Goal: Task Accomplishment & Management: Manage account settings

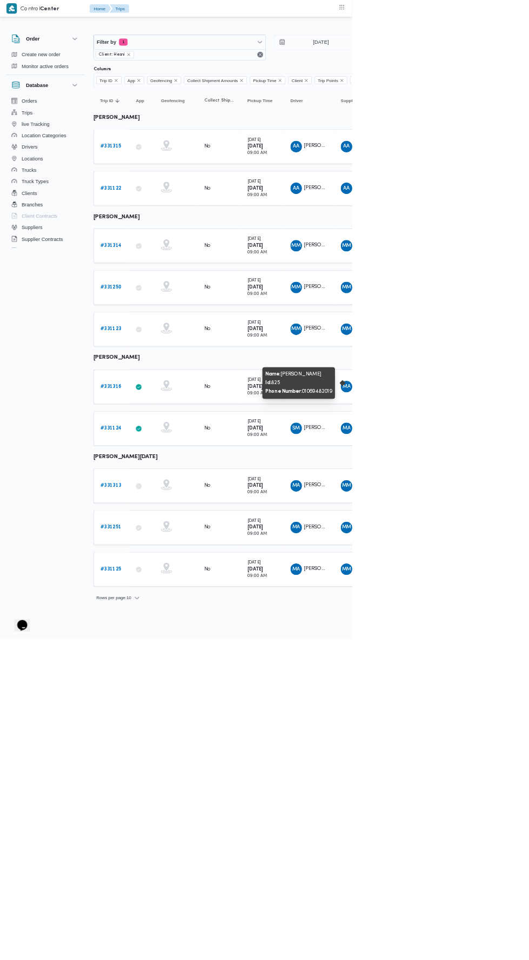
click at [172, 219] on b "# 331315" at bounding box center [166, 220] width 31 height 7
click at [176, 366] on b "# 331314" at bounding box center [167, 369] width 32 height 7
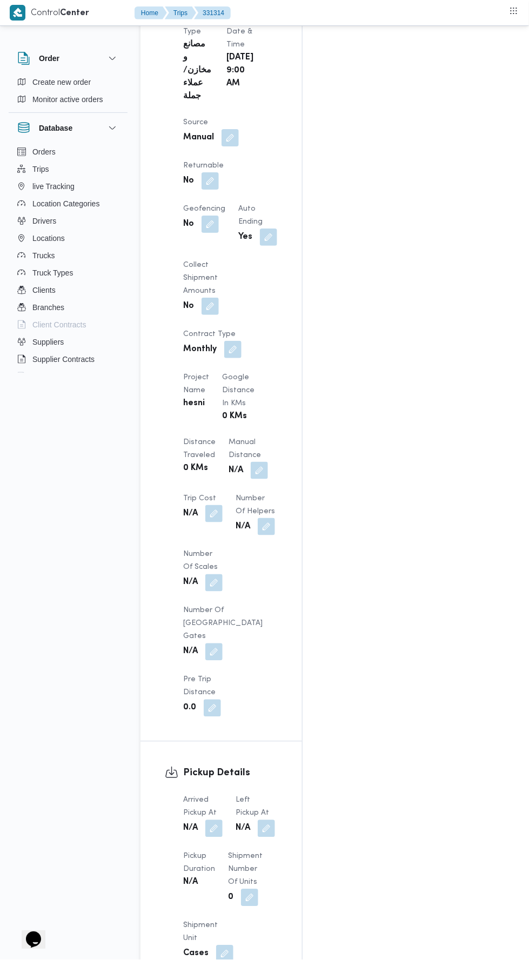
scroll to position [692, 0]
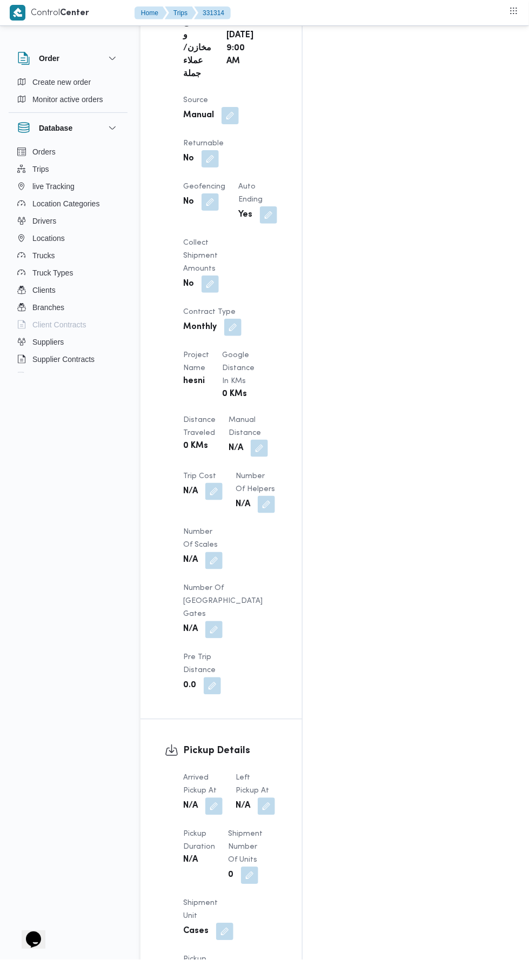
click at [220, 798] on button "button" at bounding box center [213, 806] width 17 height 17
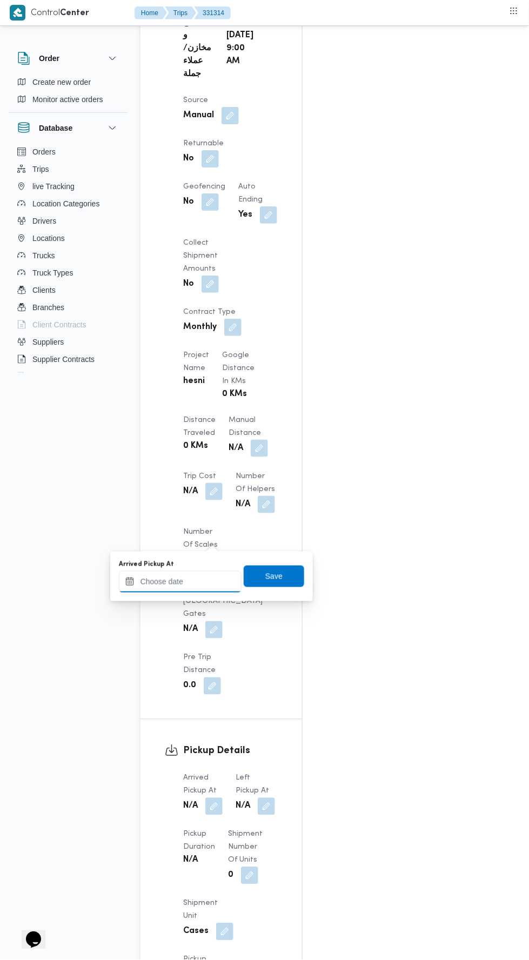
click at [216, 585] on input "Arrived Pickup At" at bounding box center [180, 582] width 123 height 22
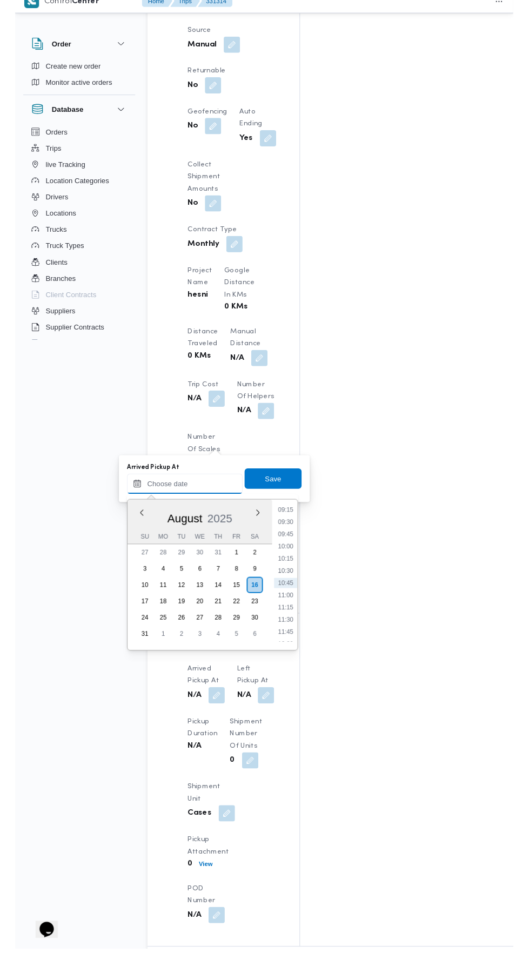
scroll to position [748, 0]
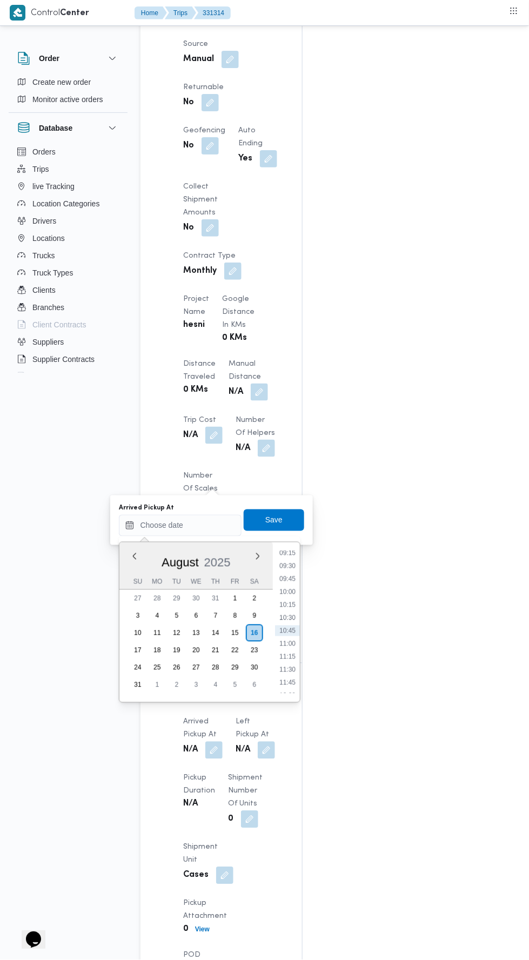
click at [287, 565] on li "09:30" at bounding box center [287, 566] width 25 height 11
type input "16/08/2025 09:30"
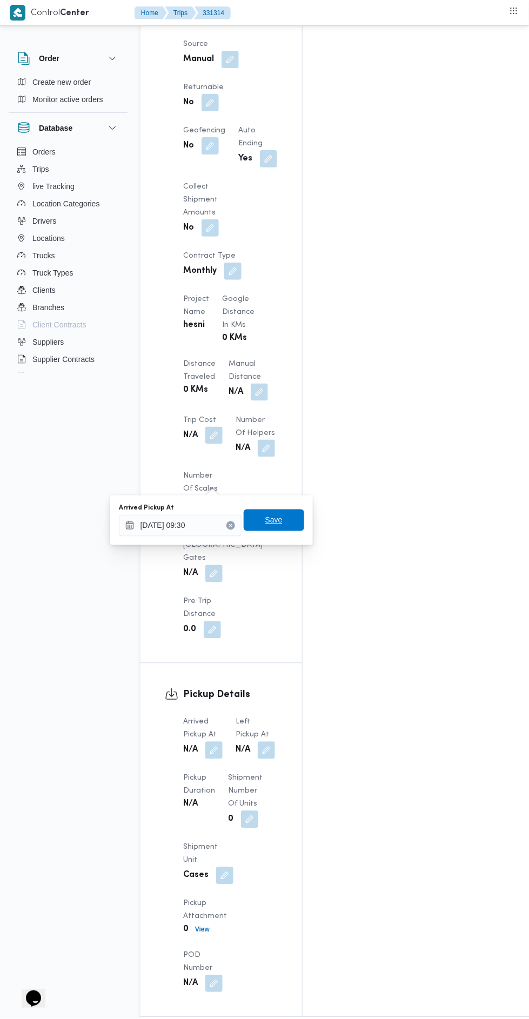
click at [275, 520] on span "Save" at bounding box center [273, 520] width 17 height 13
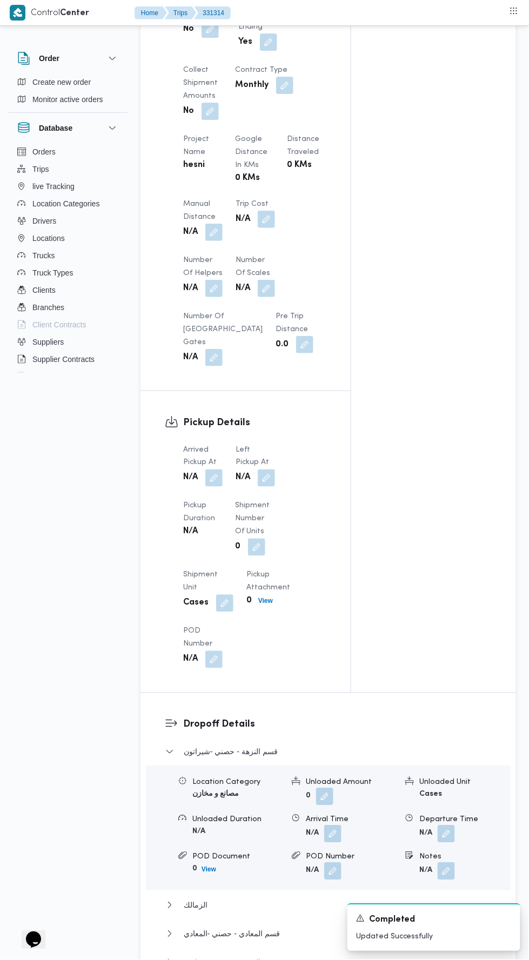
click at [267, 482] on button "button" at bounding box center [266, 478] width 17 height 17
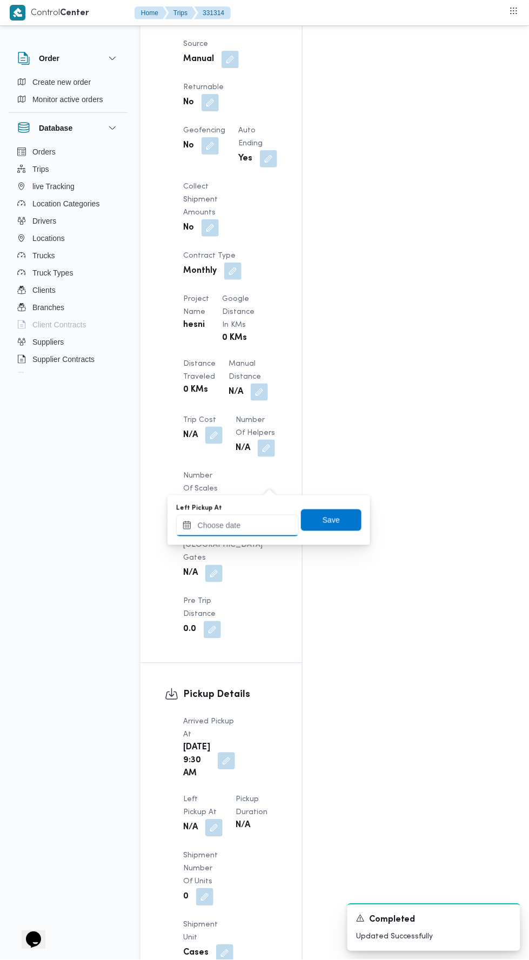
click at [252, 523] on input "Left Pickup At" at bounding box center [237, 526] width 123 height 22
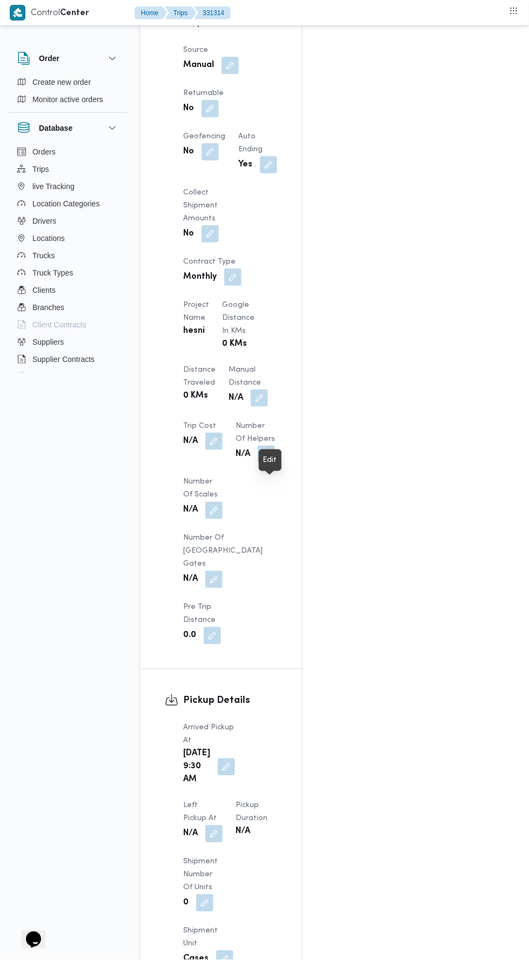
scroll to position [742, 0]
click at [223, 825] on button "button" at bounding box center [213, 833] width 17 height 17
click at [370, 665] on div "Assignees • Sales Representative ahmed.mahmoud@illa.com.eg • Trip Operator kema…" at bounding box center [435, 277] width 265 height 1645
click at [219, 758] on button "button" at bounding box center [226, 766] width 17 height 17
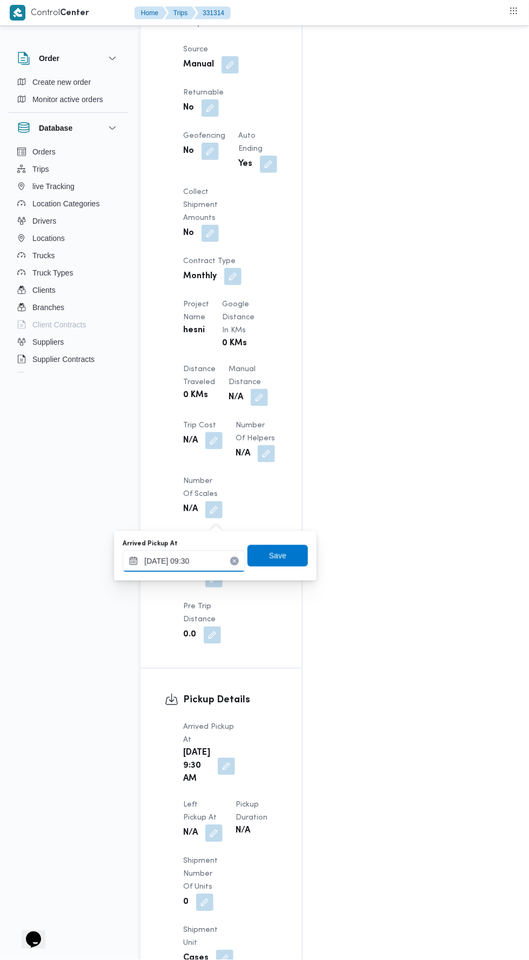
click at [220, 561] on input "16/08/2025 09:30" at bounding box center [184, 562] width 123 height 22
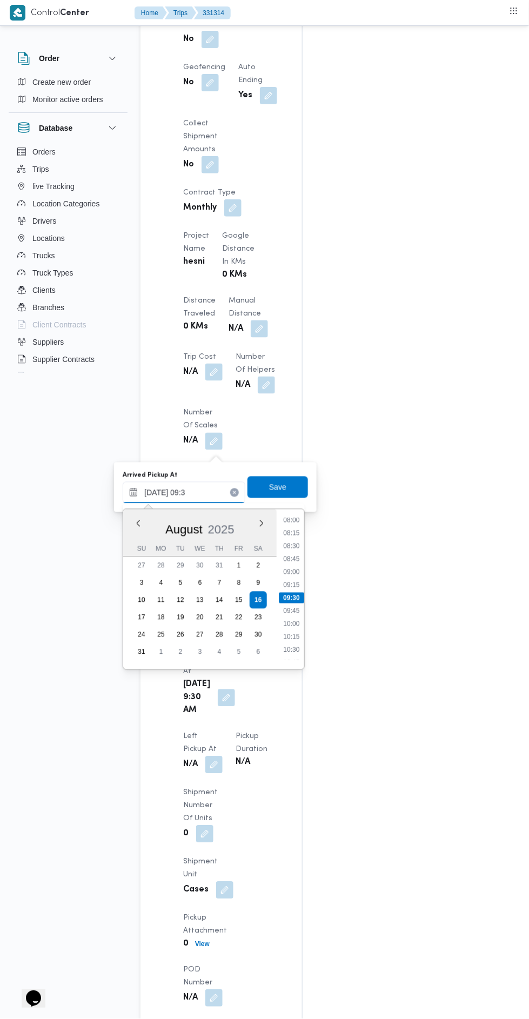
scroll to position [811, 0]
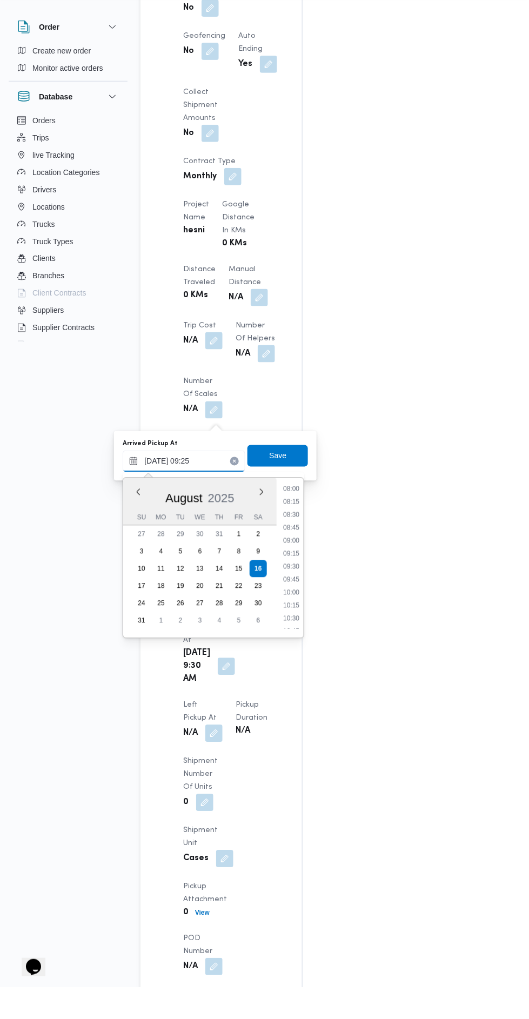
type input "16/08/2025 09:25"
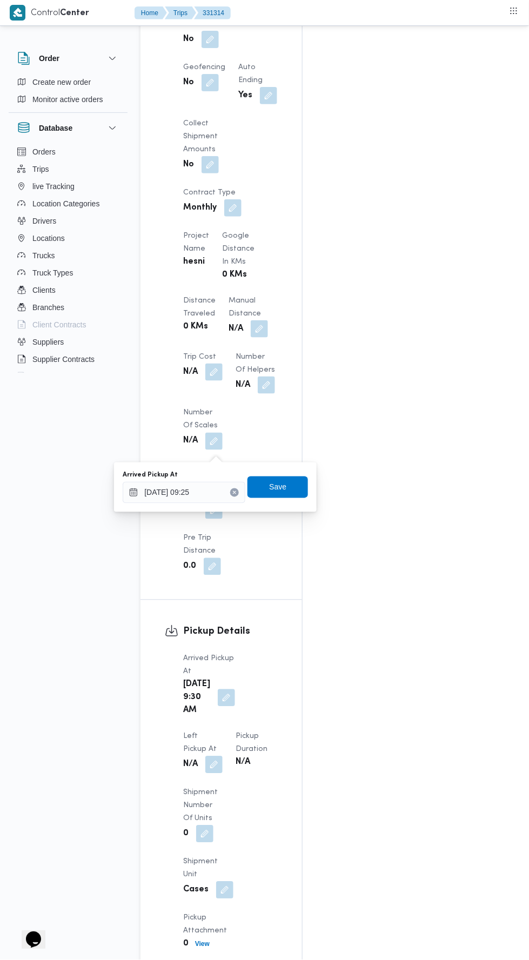
click at [290, 464] on div "You are in a dialog. To close this dialog, hit escape. Arrived Pickup At 16/08/…" at bounding box center [215, 487] width 203 height 50
click at [289, 487] on span "Save" at bounding box center [277, 488] width 61 height 22
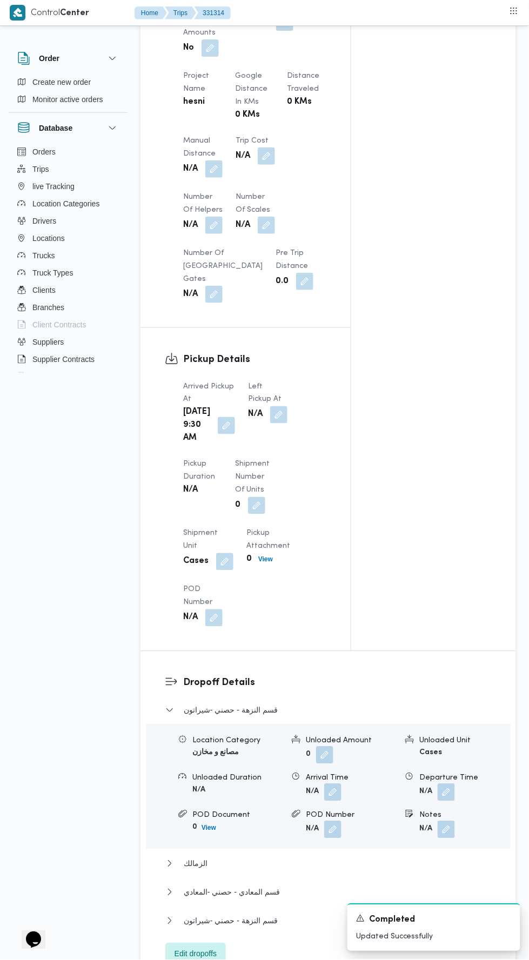
click at [272, 422] on button "button" at bounding box center [278, 414] width 17 height 17
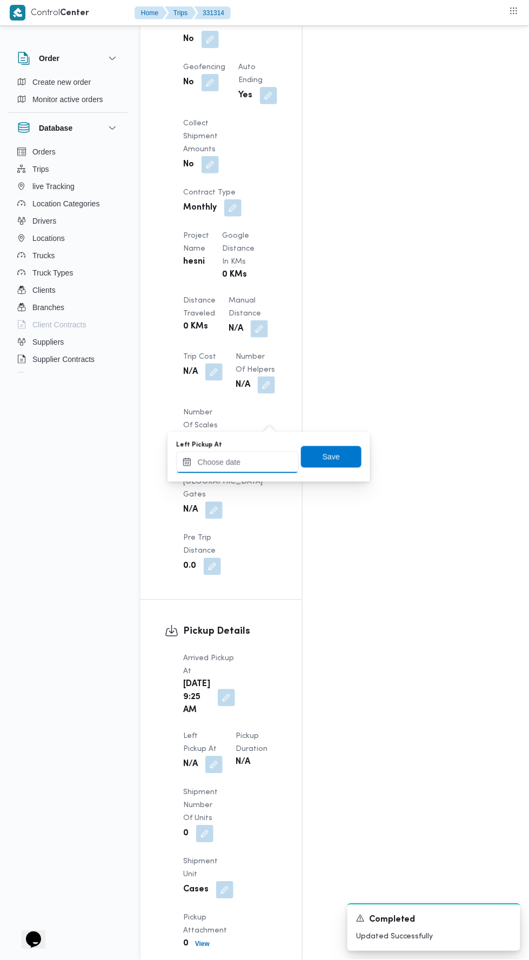
click at [252, 461] on input "Left Pickup At" at bounding box center [237, 463] width 123 height 22
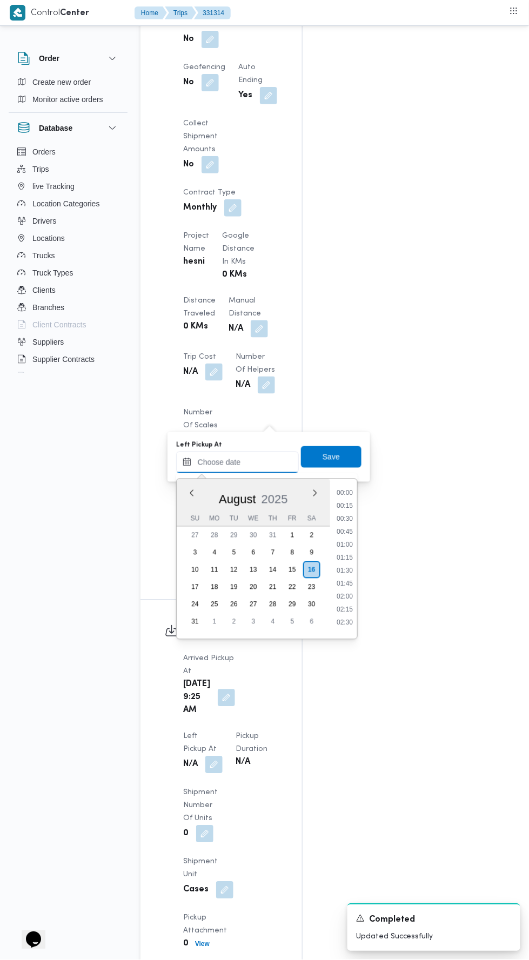
scroll to position [483, 0]
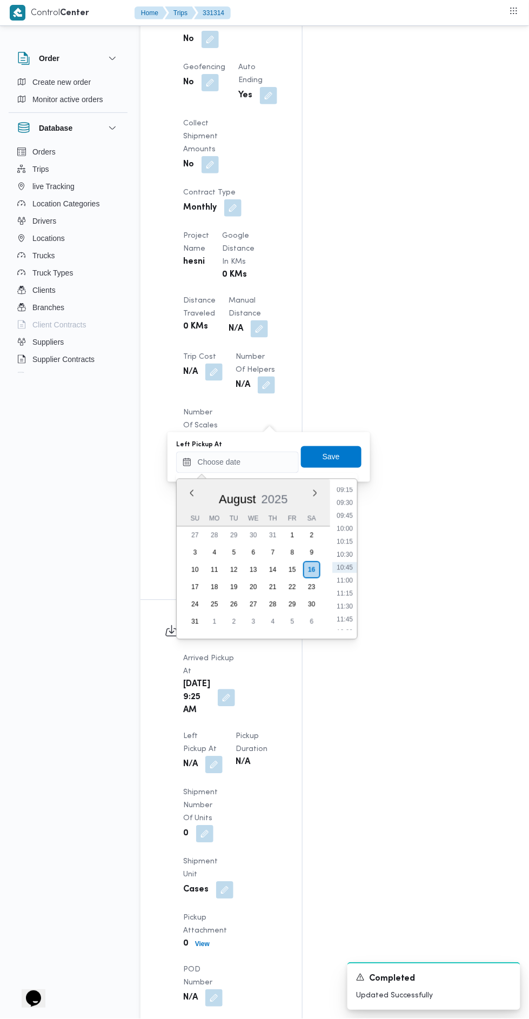
click at [349, 563] on li "10:45" at bounding box center [344, 567] width 25 height 11
type input "16/08/2025 10:45"
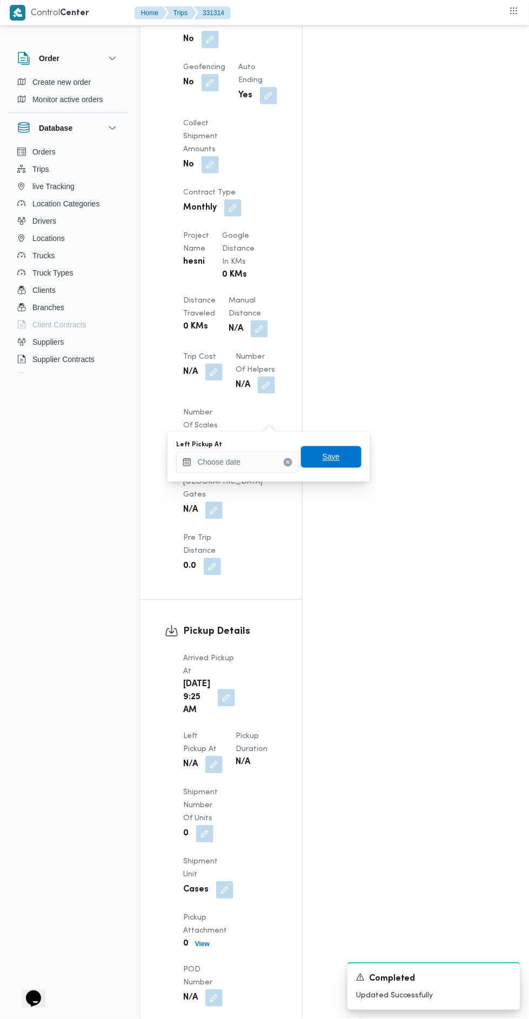
click at [347, 452] on span "Save" at bounding box center [331, 457] width 61 height 22
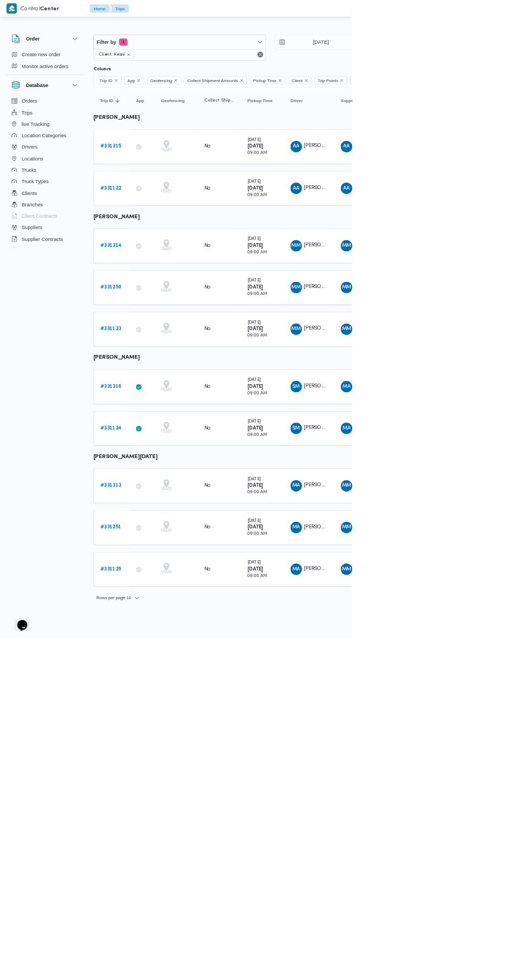
click at [175, 727] on b "# 331313" at bounding box center [166, 730] width 31 height 7
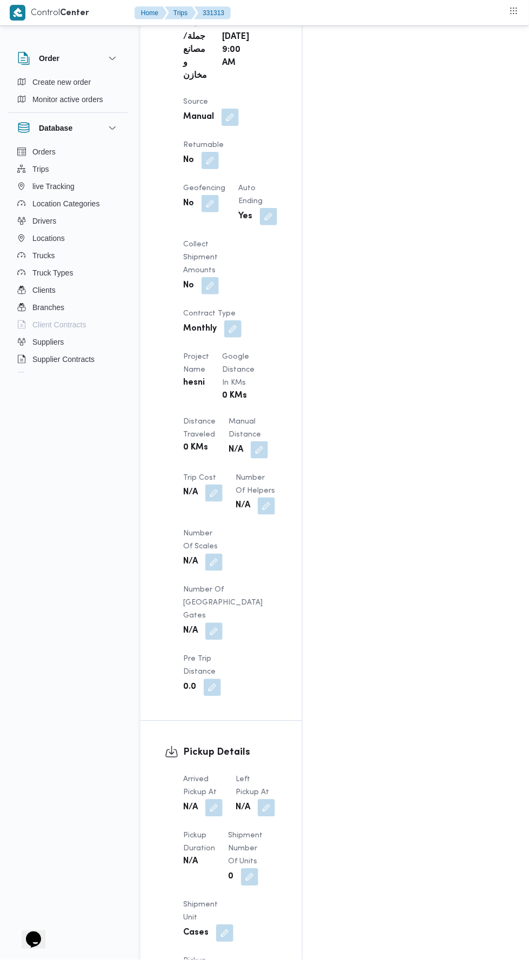
scroll to position [728, 0]
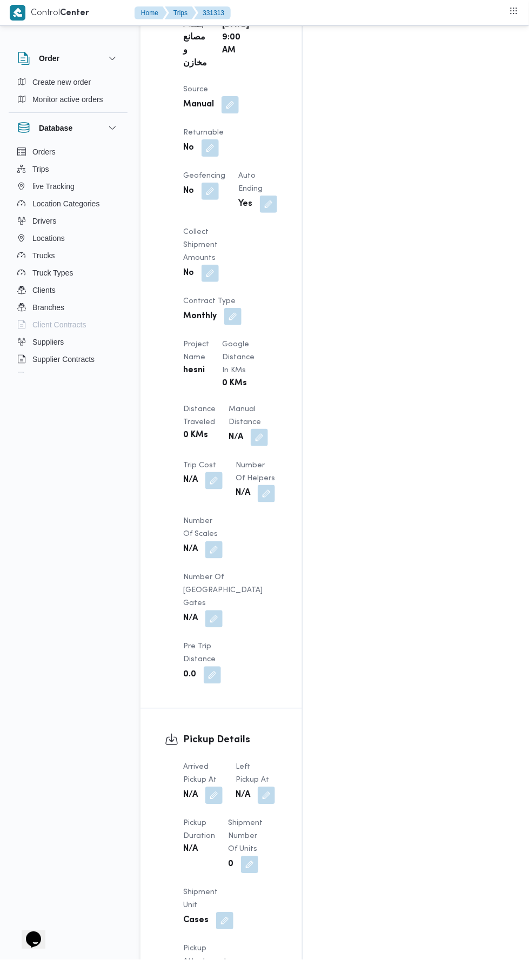
click at [223, 787] on button "button" at bounding box center [213, 795] width 17 height 17
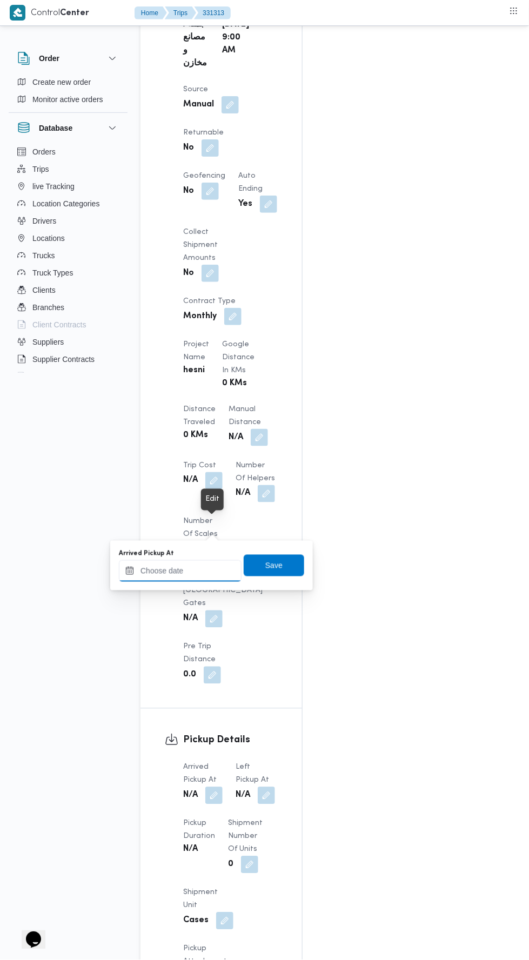
click at [204, 571] on input "Arrived Pickup At" at bounding box center [180, 571] width 123 height 22
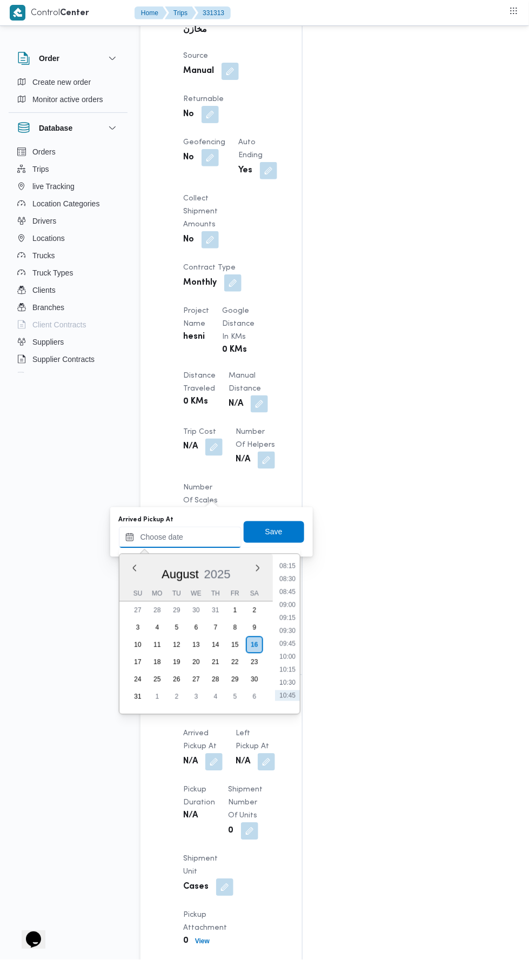
scroll to position [417, 0]
click at [284, 616] on li "09:00" at bounding box center [287, 618] width 25 height 11
type input "16/08/2025 09:00"
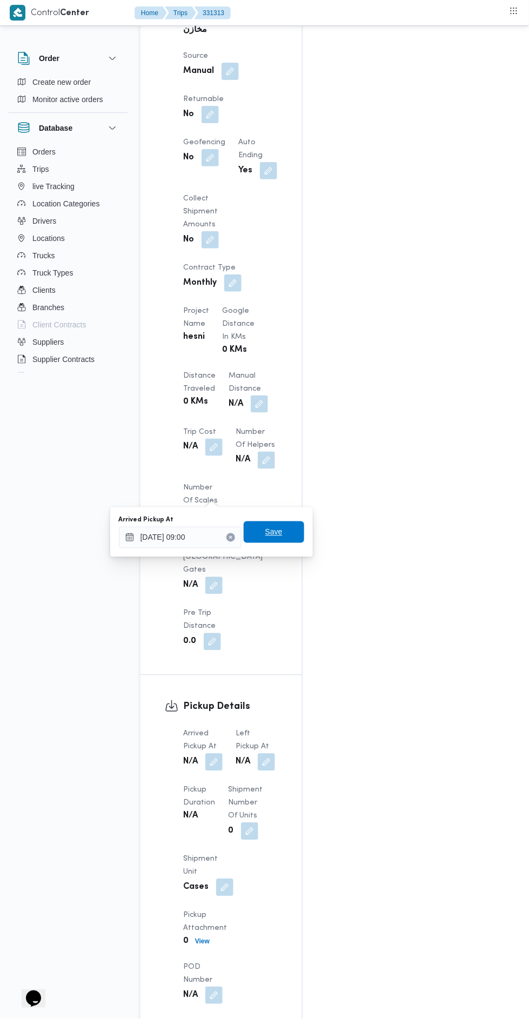
click at [279, 535] on span "Save" at bounding box center [273, 532] width 17 height 13
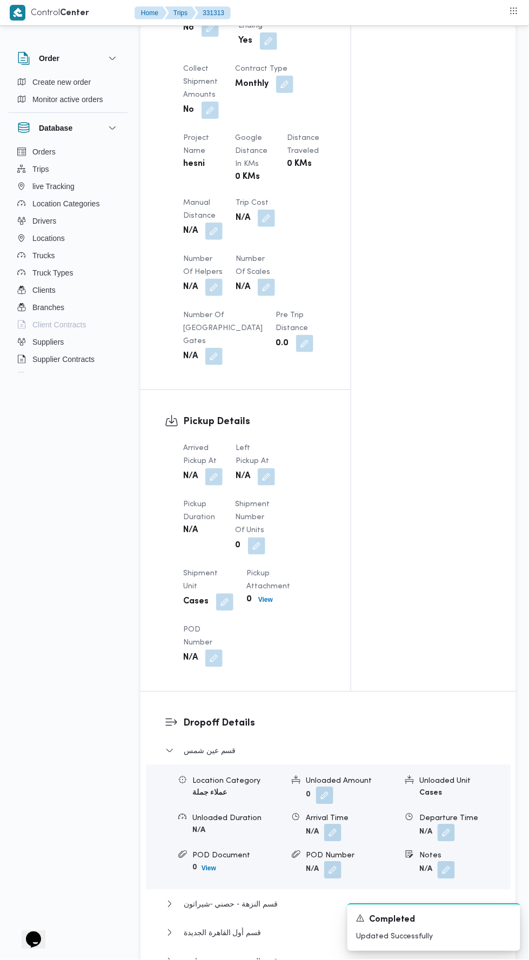
click at [267, 486] on button "button" at bounding box center [266, 476] width 17 height 17
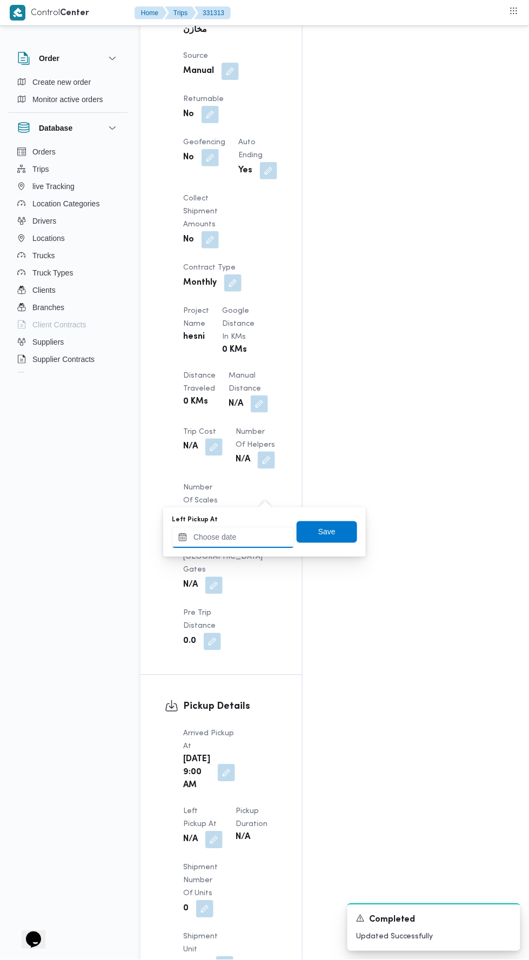
click at [250, 537] on input "Left Pickup At" at bounding box center [233, 538] width 123 height 22
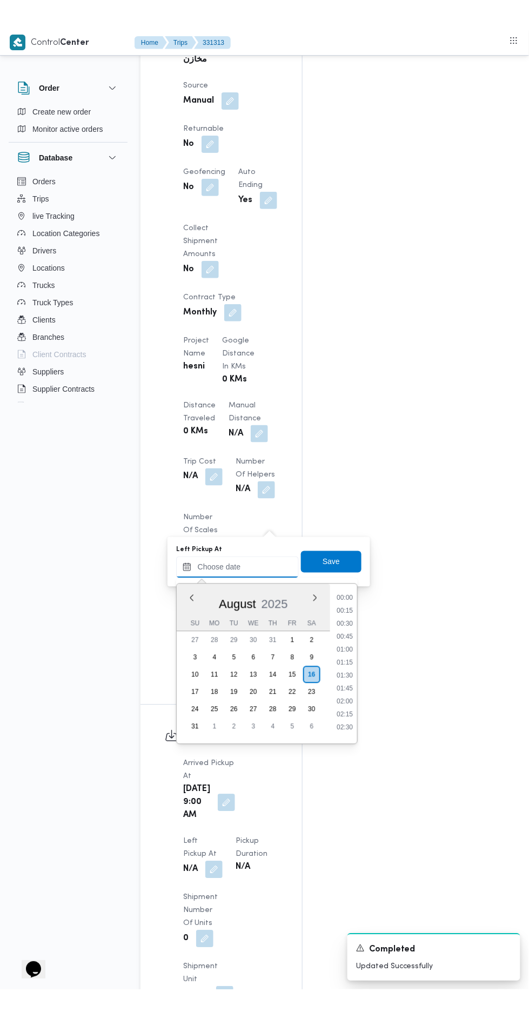
scroll to position [483, 0]
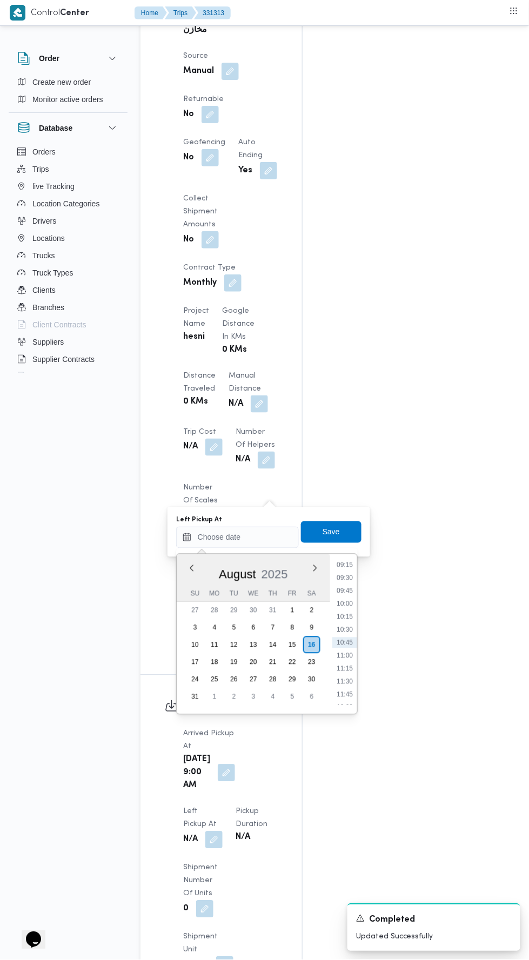
click at [345, 616] on li "10:15" at bounding box center [344, 617] width 25 height 11
type input "16/08/2025 10:15"
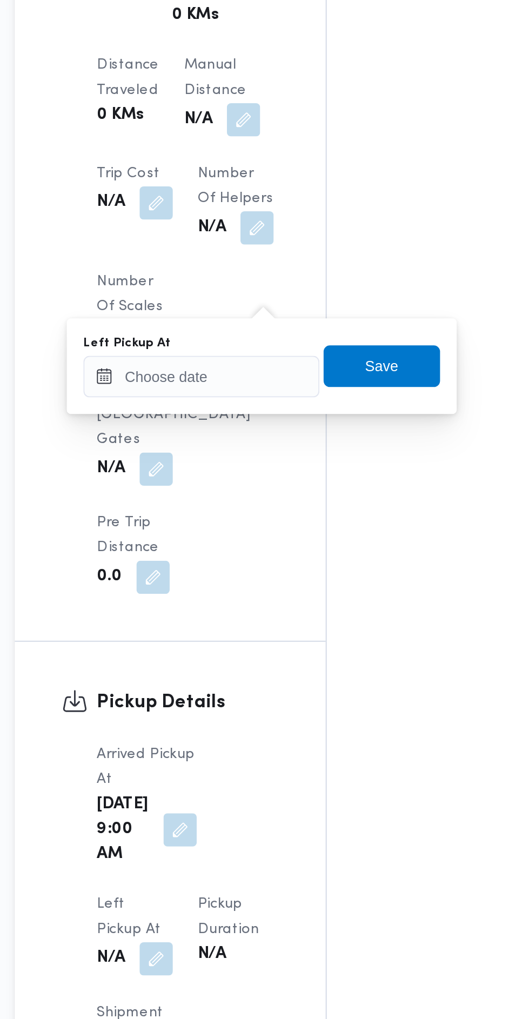
click at [245, 721] on div "Arrived Pickup At Sat, Aug 16, 2025 9:00 AM Left Pickup At N/A Pickup Duration …" at bounding box center [231, 904] width 108 height 367
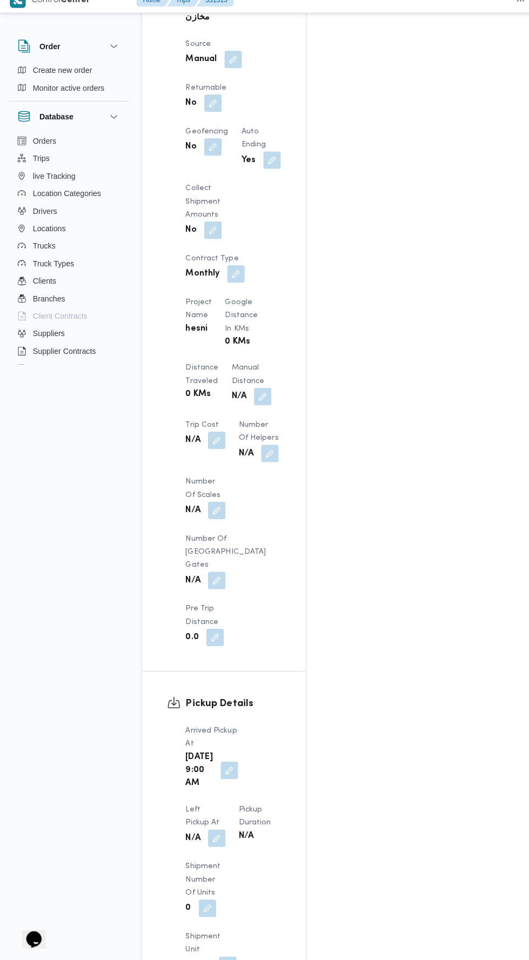
scroll to position [780, 0]
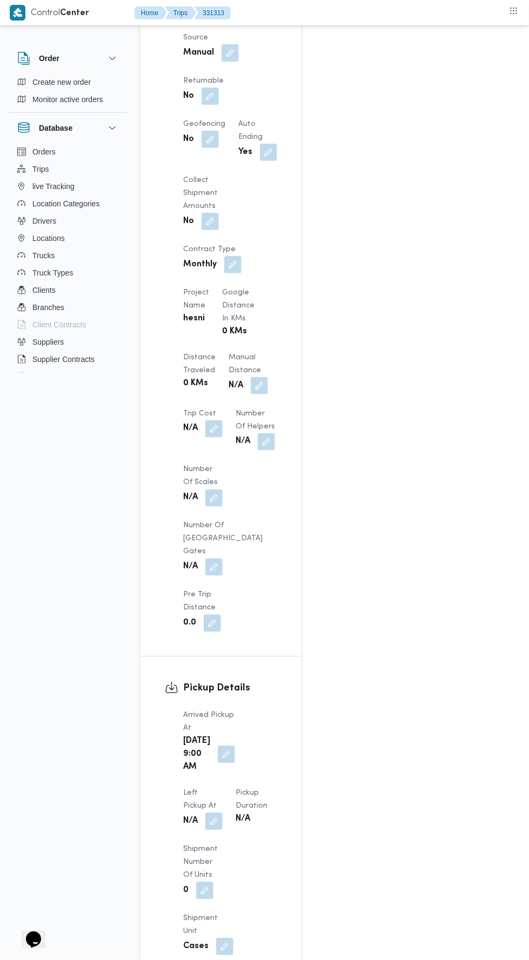
click at [223, 813] on button "button" at bounding box center [213, 821] width 17 height 17
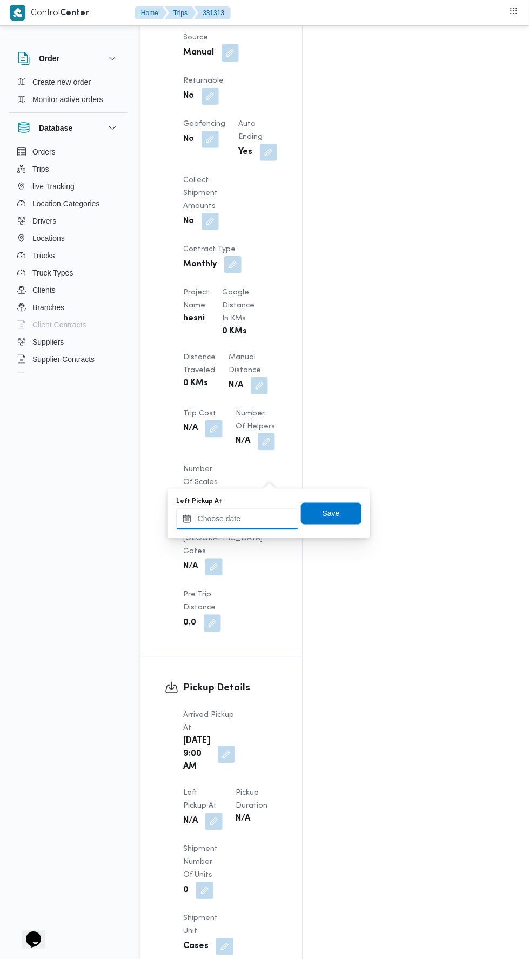
click at [264, 517] on input "Left Pickup At" at bounding box center [237, 519] width 123 height 22
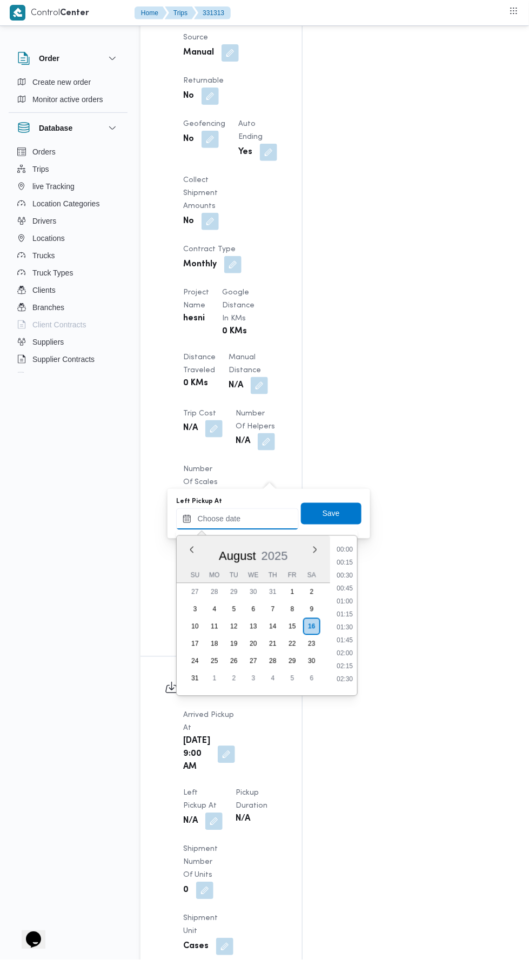
scroll to position [483, 0]
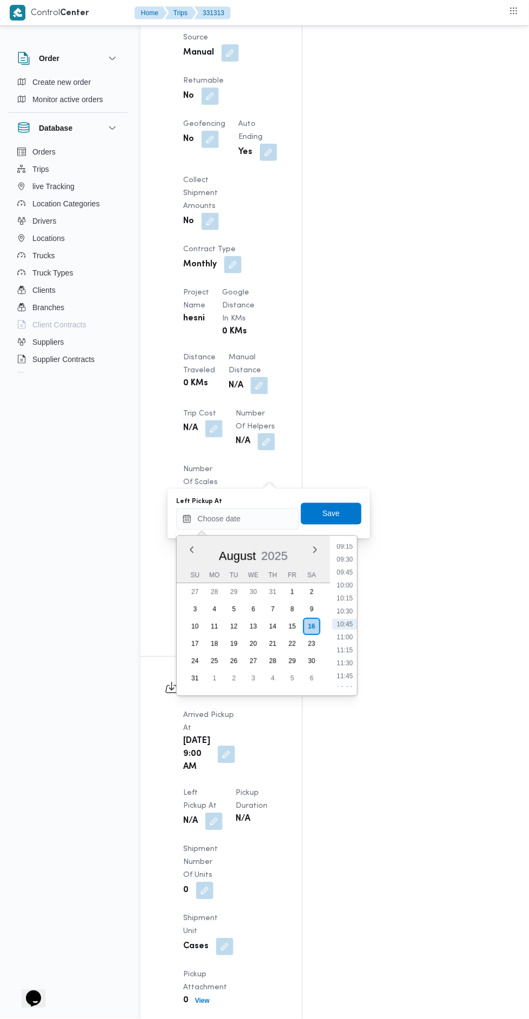
click at [344, 612] on li "10:30" at bounding box center [344, 611] width 25 height 11
type input "[DATE] 10:30"
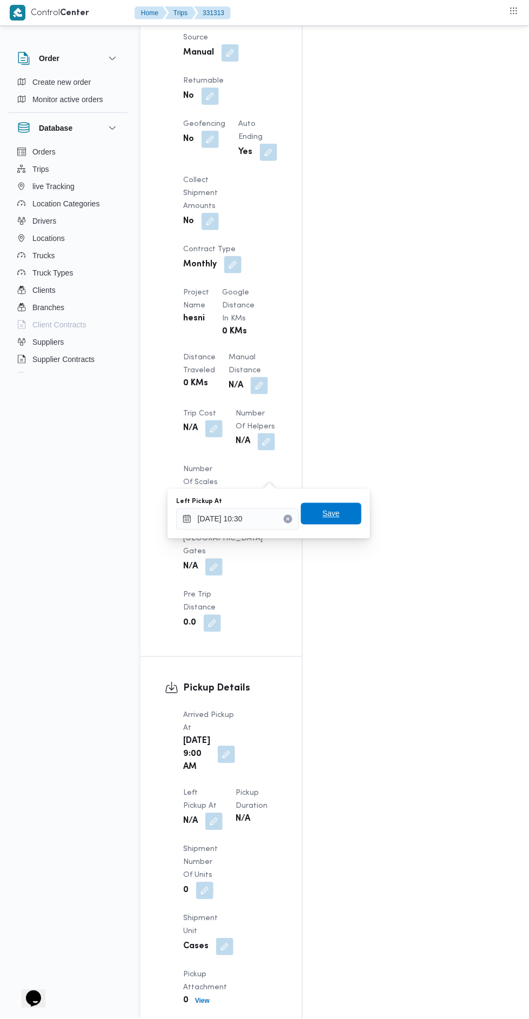
click at [337, 516] on span "Save" at bounding box center [331, 513] width 17 height 13
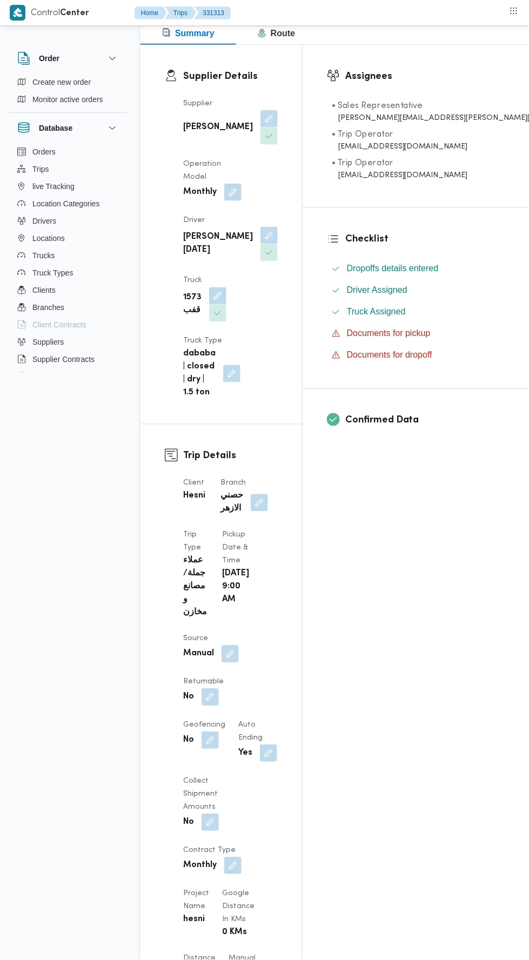
scroll to position [0, 0]
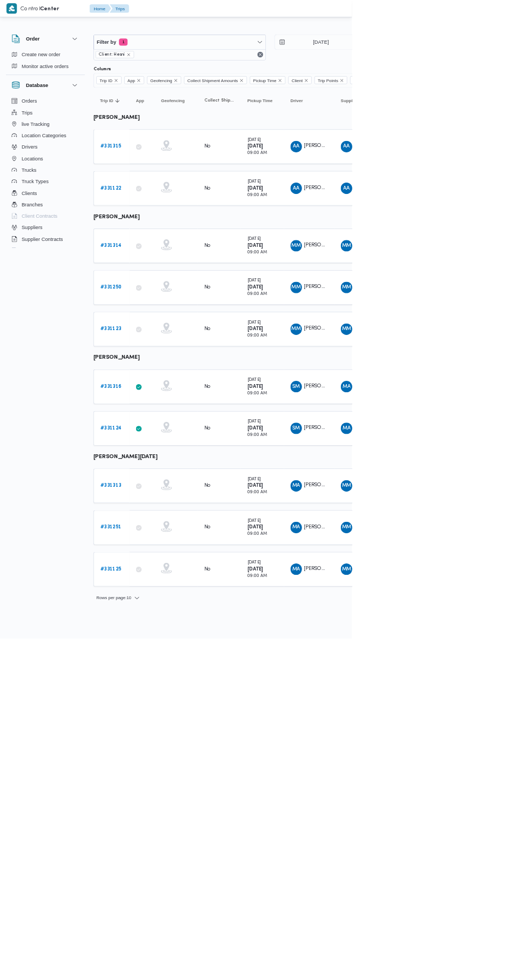
click at [171, 219] on b "# 331315" at bounding box center [166, 220] width 31 height 7
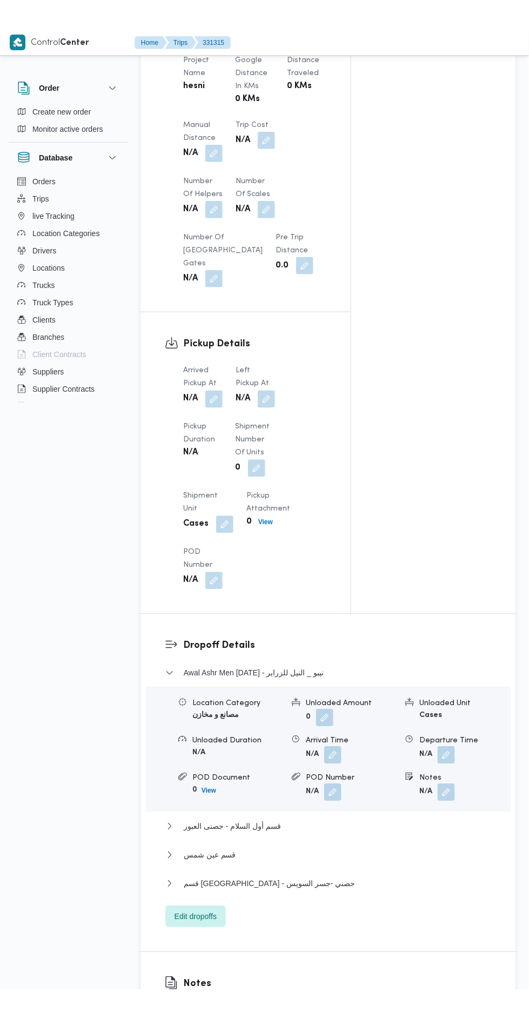
scroll to position [881, 0]
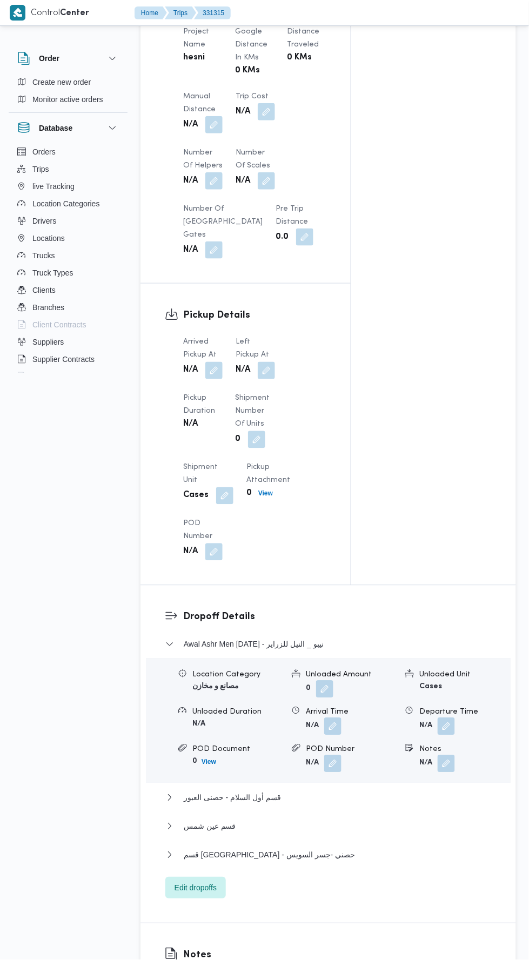
click at [220, 373] on button "button" at bounding box center [213, 370] width 17 height 17
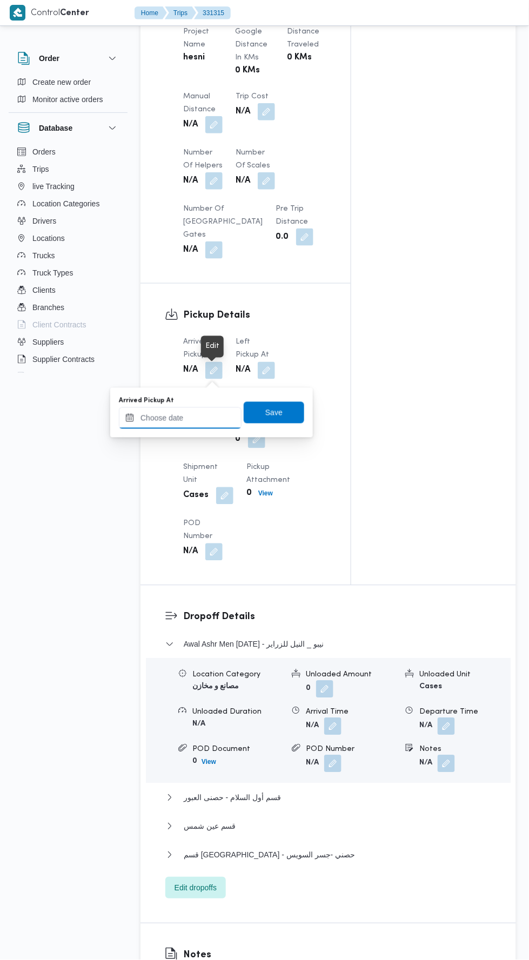
click at [216, 421] on input "Arrived Pickup At" at bounding box center [180, 418] width 123 height 22
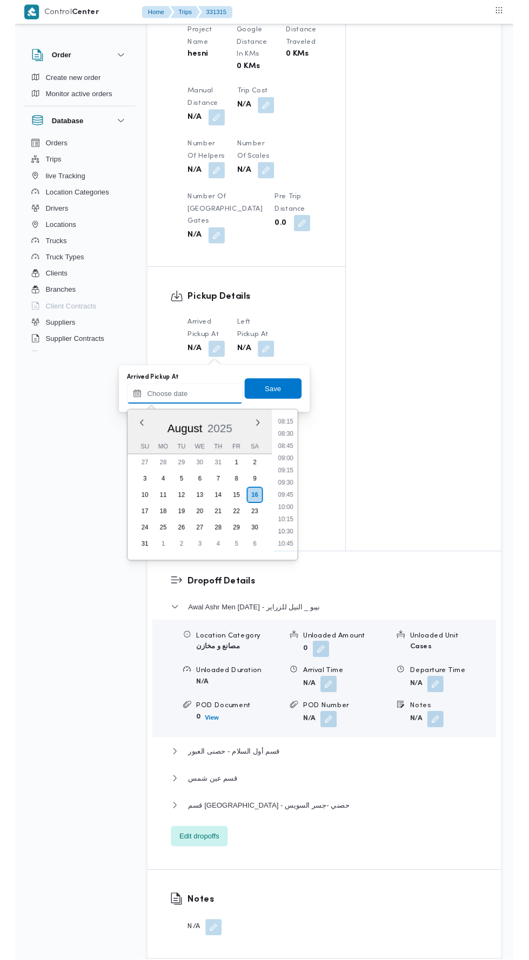
scroll to position [430, 0]
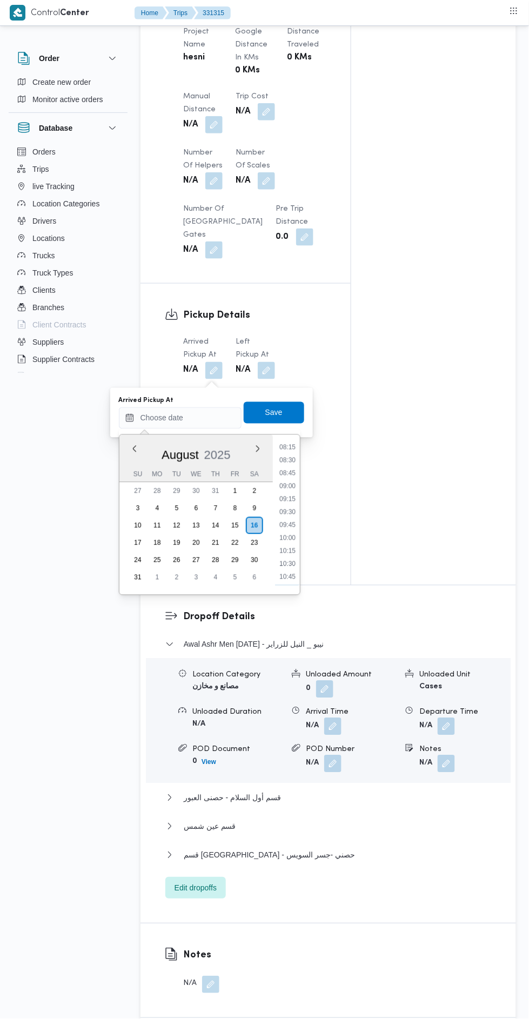
click at [290, 486] on li "09:00" at bounding box center [287, 486] width 25 height 11
type input "16/08/2025 09:00"
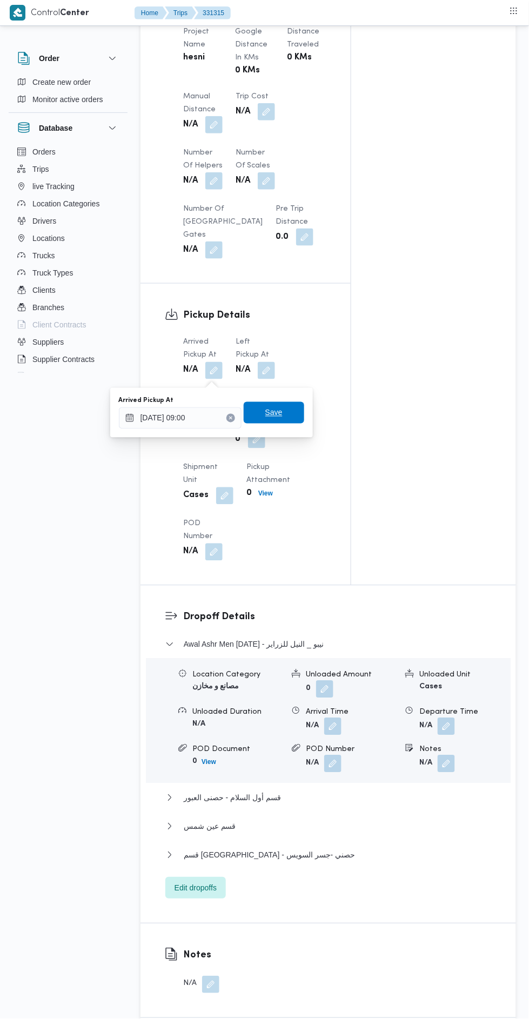
click at [279, 407] on span "Save" at bounding box center [273, 412] width 17 height 13
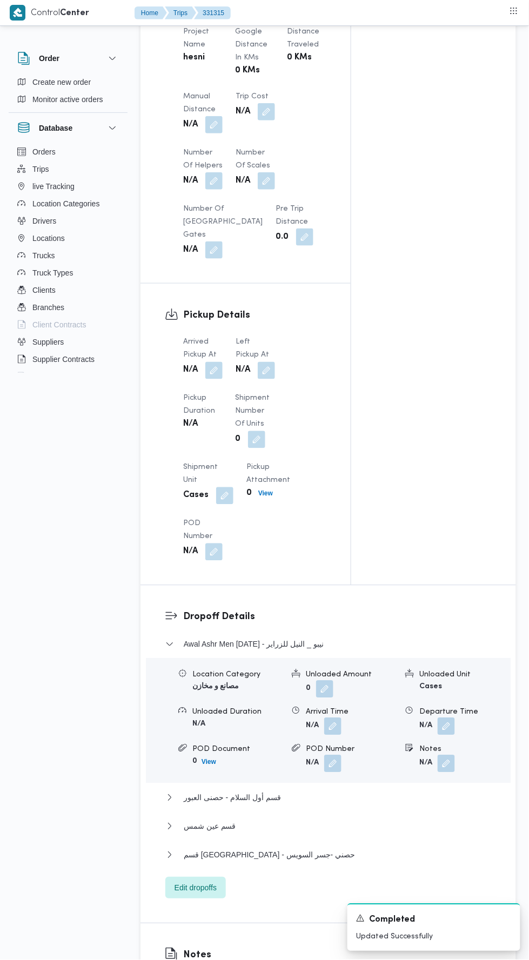
click at [269, 371] on button "button" at bounding box center [266, 370] width 17 height 17
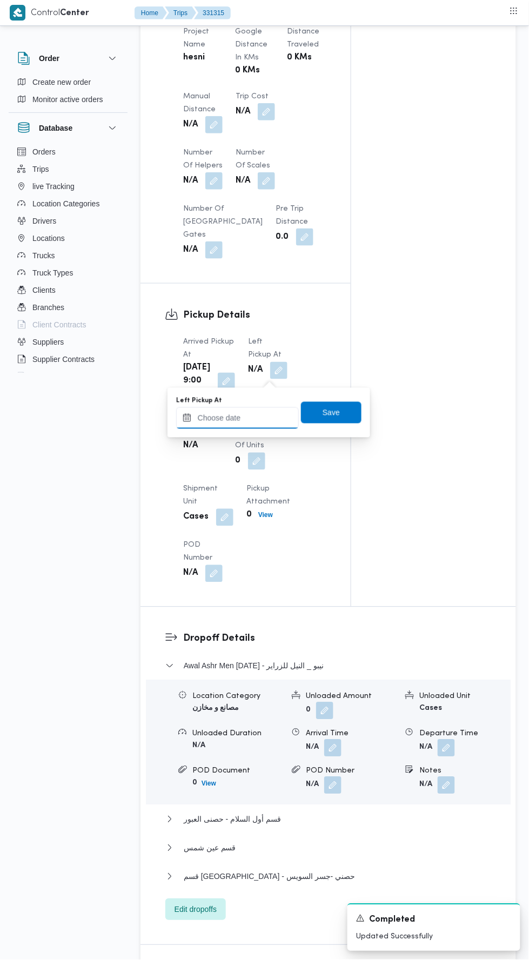
click at [263, 417] on input "Left Pickup At" at bounding box center [237, 418] width 123 height 22
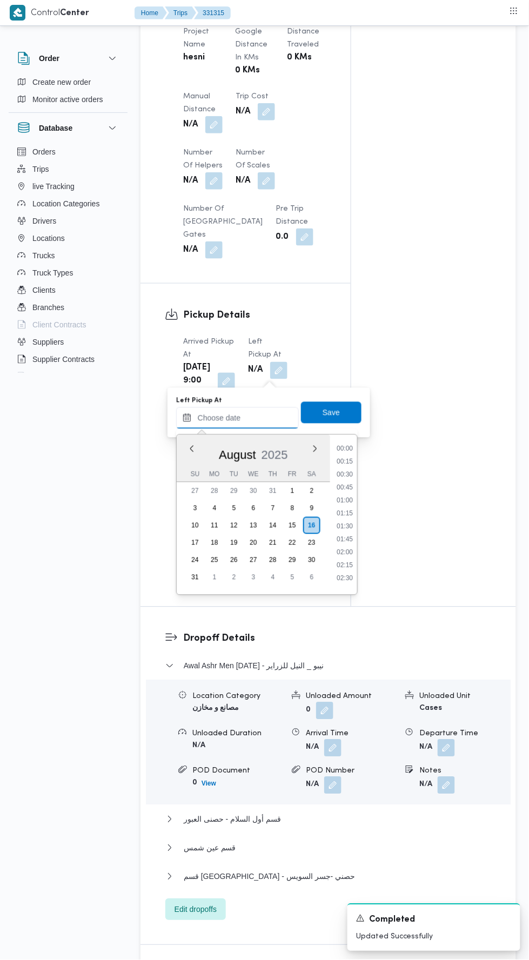
scroll to position [496, 0]
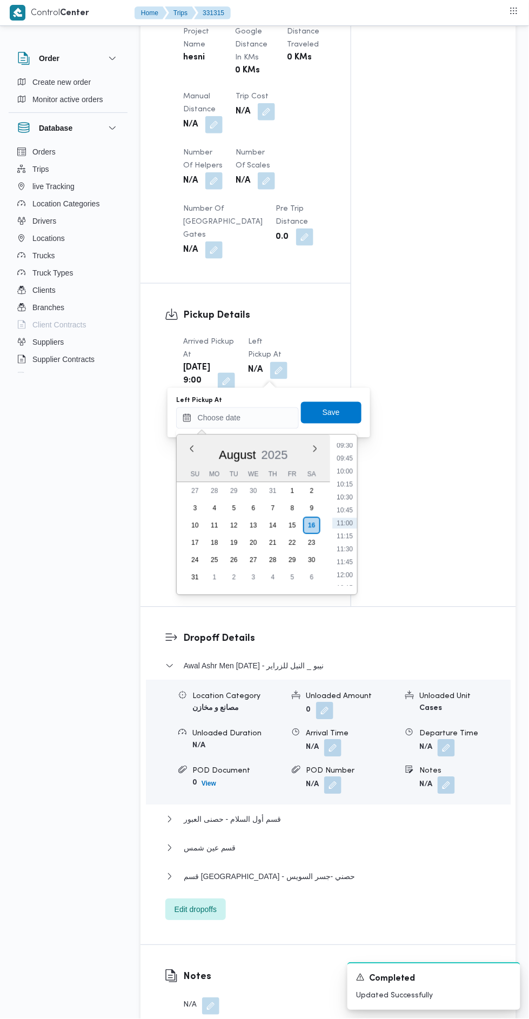
click at [345, 493] on li "10:30" at bounding box center [344, 497] width 25 height 11
type input "[DATE] 10:30"
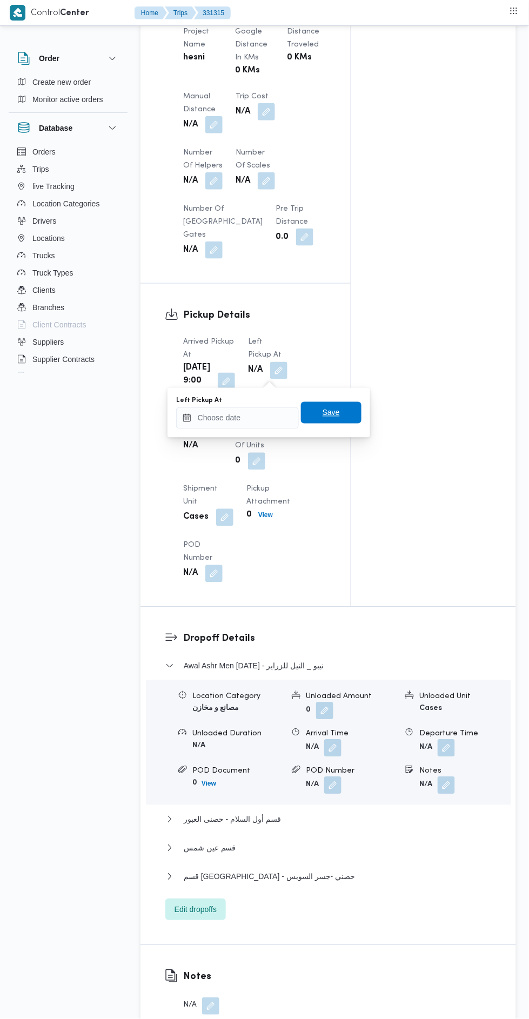
click at [350, 406] on span "Save" at bounding box center [331, 413] width 61 height 22
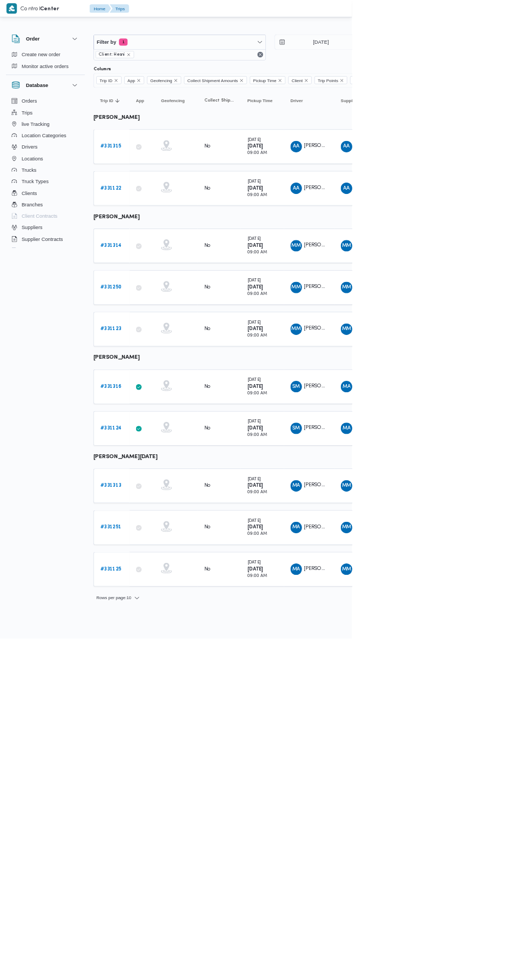
click at [169, 578] on b "# 331316" at bounding box center [167, 581] width 32 height 7
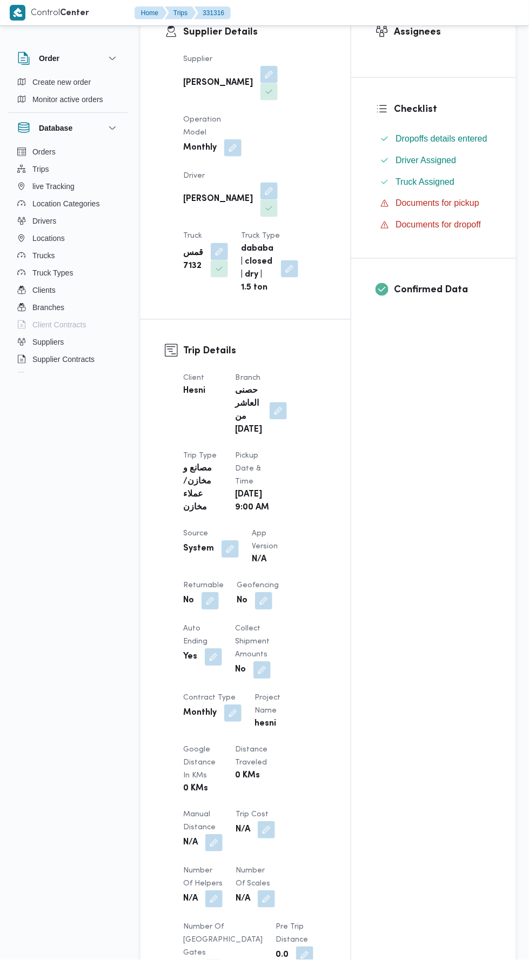
scroll to position [210, 0]
click at [229, 541] on button "button" at bounding box center [230, 549] width 17 height 17
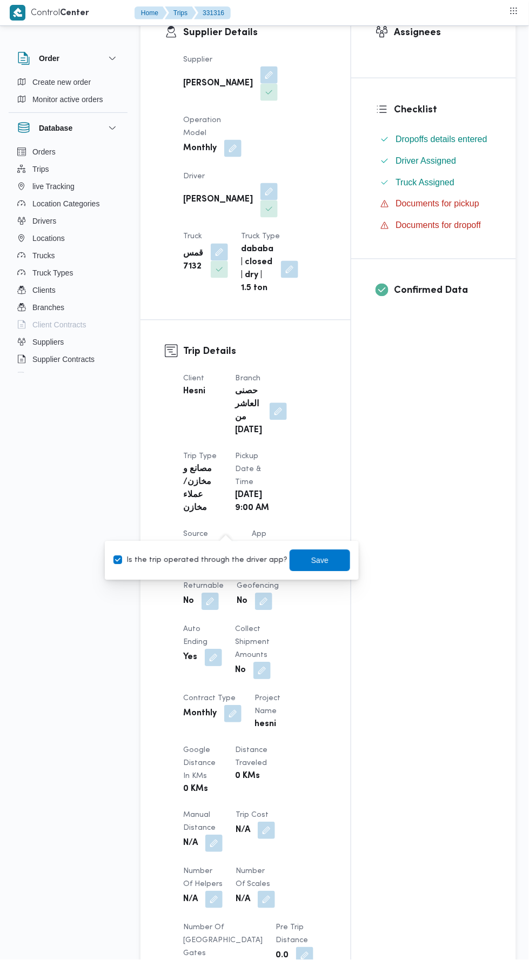
click at [220, 565] on label "Is the trip operated through the driver app?" at bounding box center [200, 560] width 174 height 13
checkbox input "false"
click at [311, 561] on span "Save" at bounding box center [319, 560] width 17 height 13
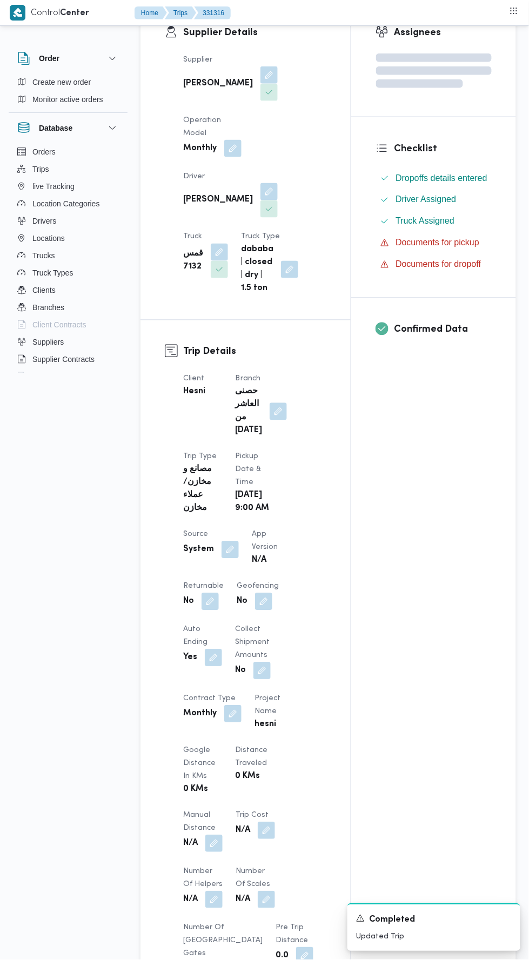
scroll to position [0, 0]
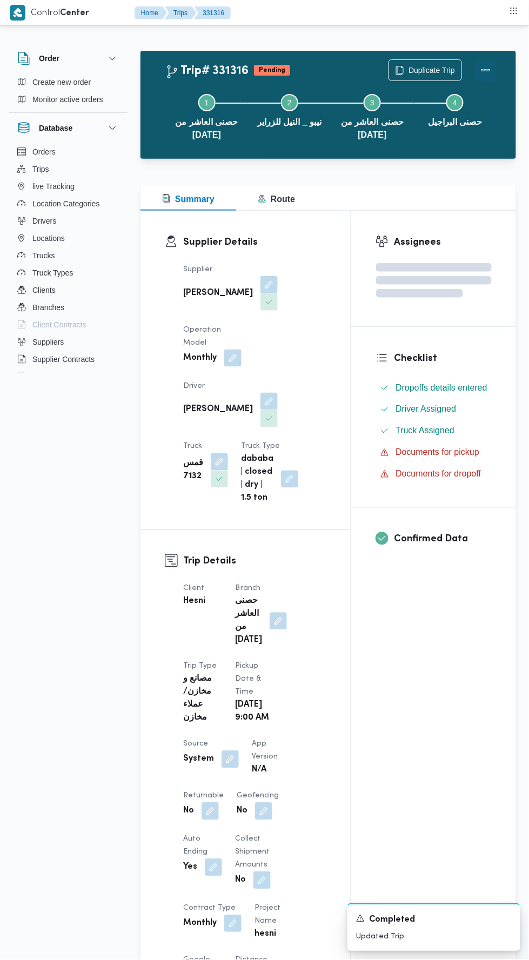
click at [491, 70] on button "Actions" at bounding box center [486, 70] width 22 height 22
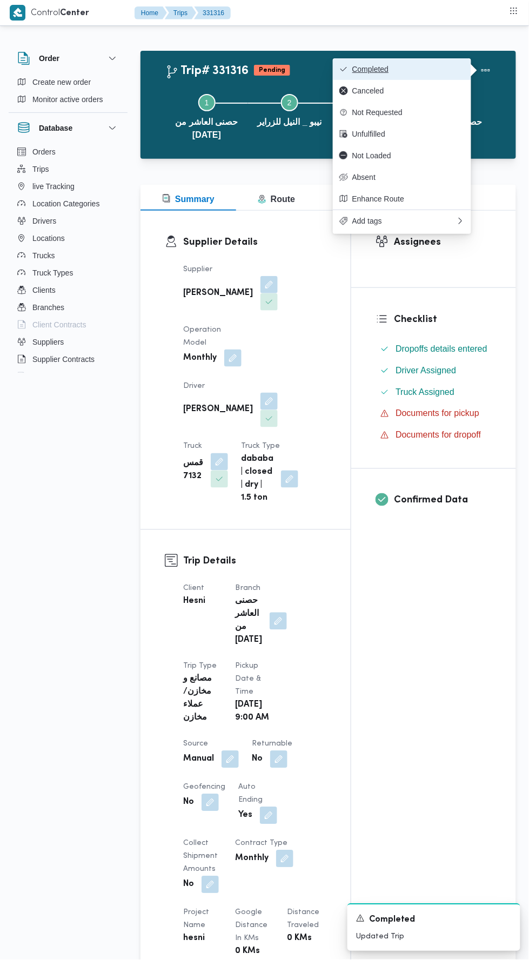
click at [433, 69] on span "Completed" at bounding box center [408, 69] width 112 height 9
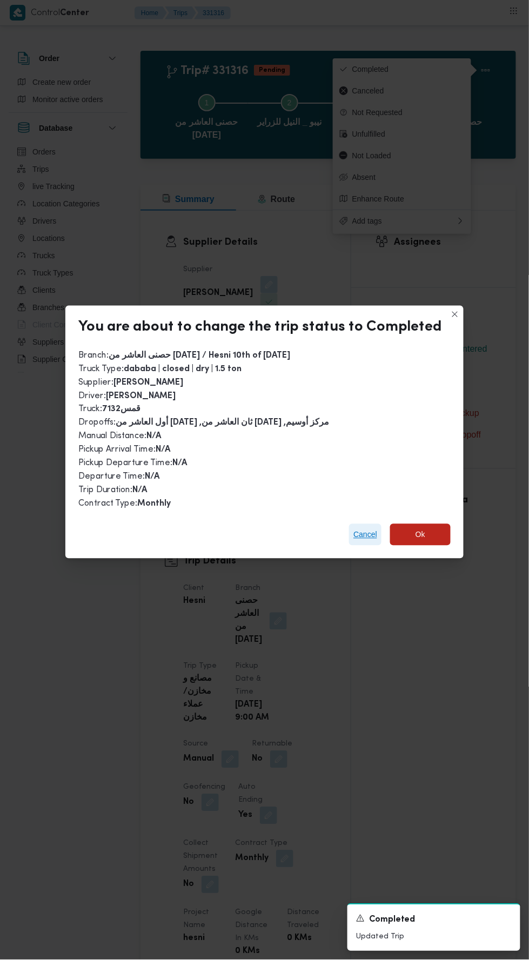
click at [372, 528] on span "Cancel" at bounding box center [365, 534] width 24 height 13
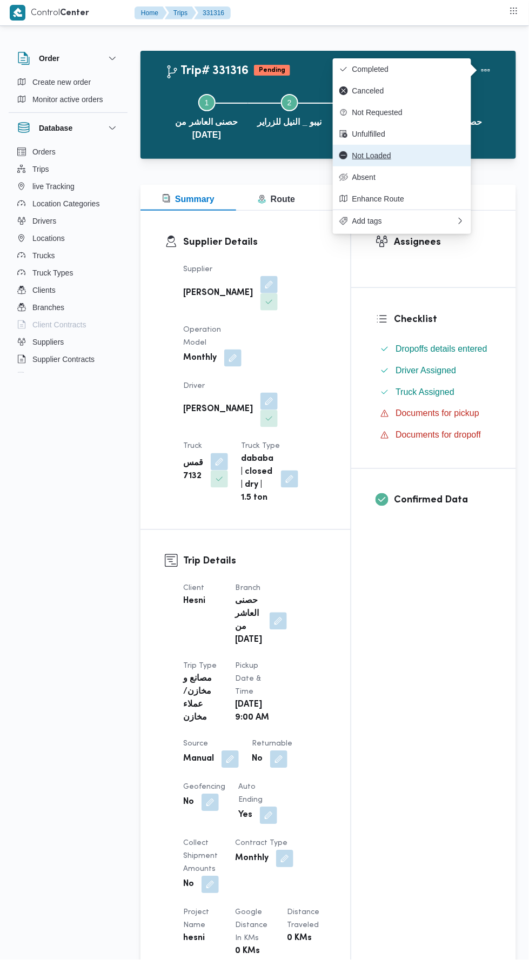
click at [450, 157] on span "Not Loaded" at bounding box center [408, 155] width 112 height 9
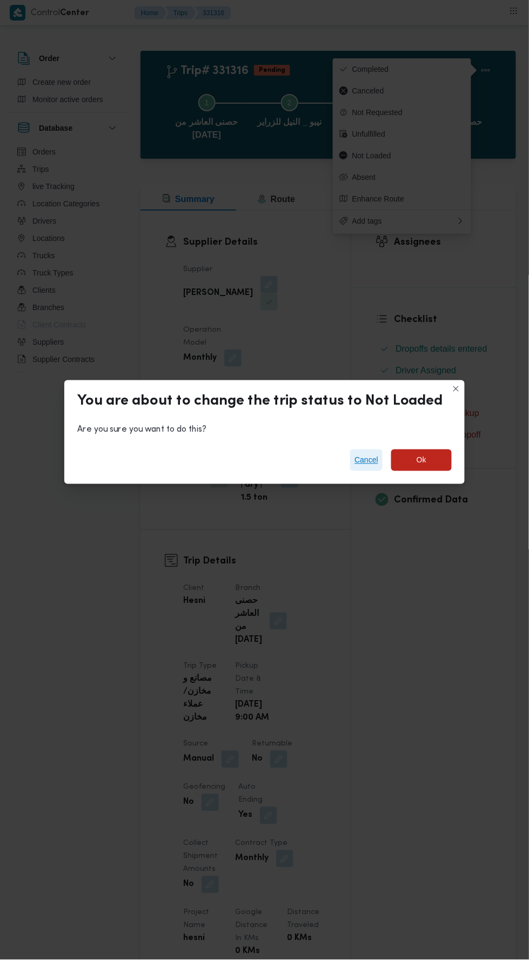
click at [363, 454] on span "Cancel" at bounding box center [366, 460] width 24 height 13
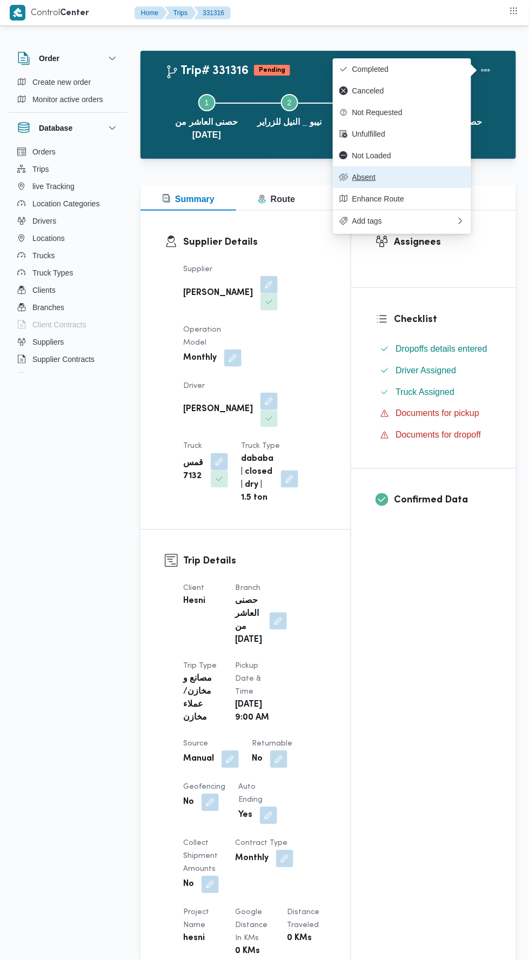
click at [436, 177] on span "Absent" at bounding box center [408, 177] width 112 height 9
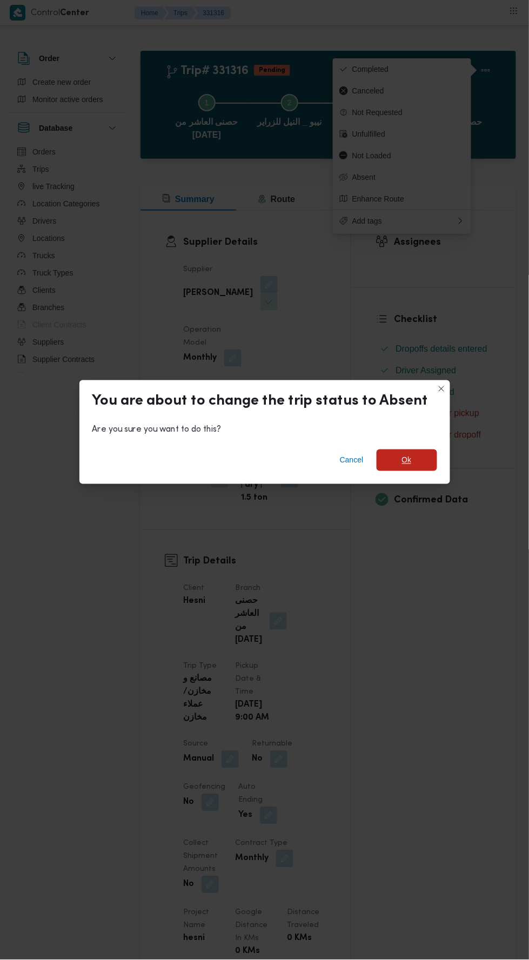
click at [406, 454] on span "Ok" at bounding box center [407, 460] width 10 height 13
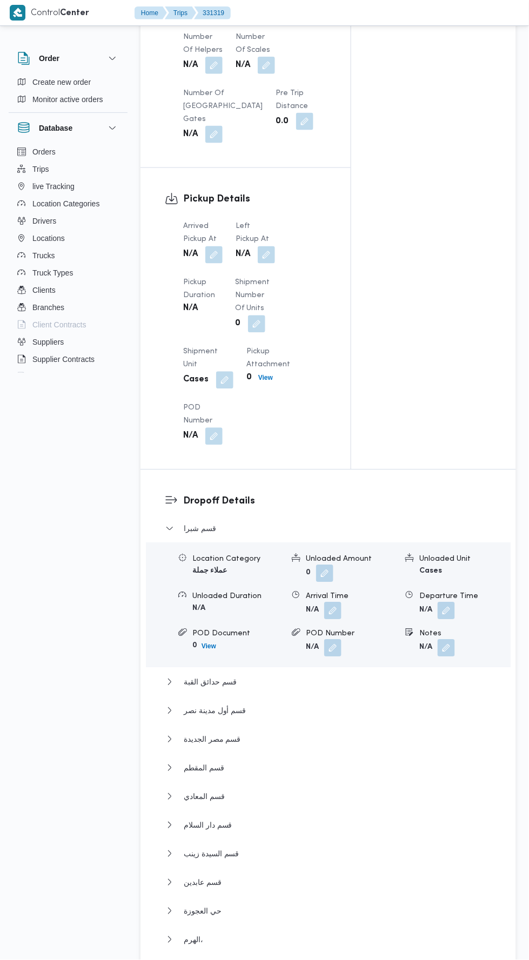
scroll to position [1023, 0]
click at [219, 246] on button "button" at bounding box center [213, 254] width 17 height 17
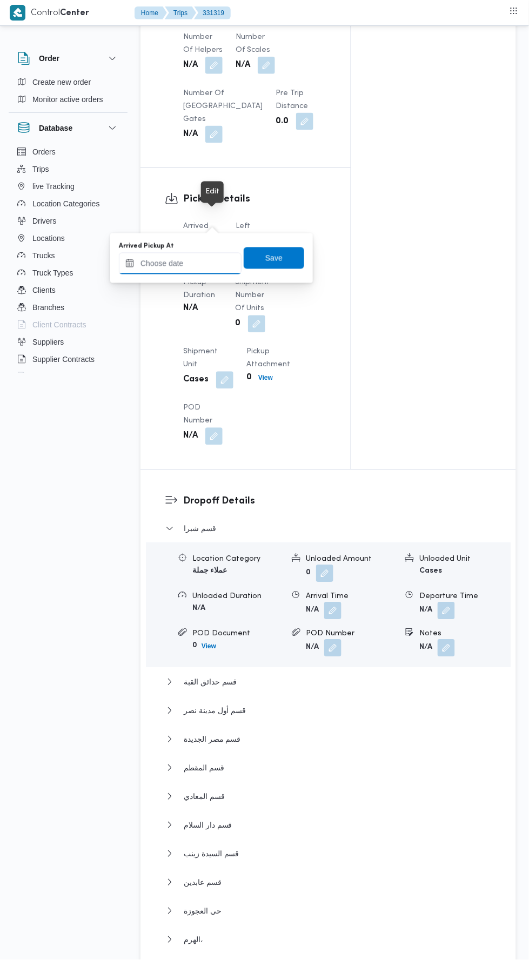
click at [205, 263] on input "Arrived Pickup At" at bounding box center [180, 264] width 123 height 22
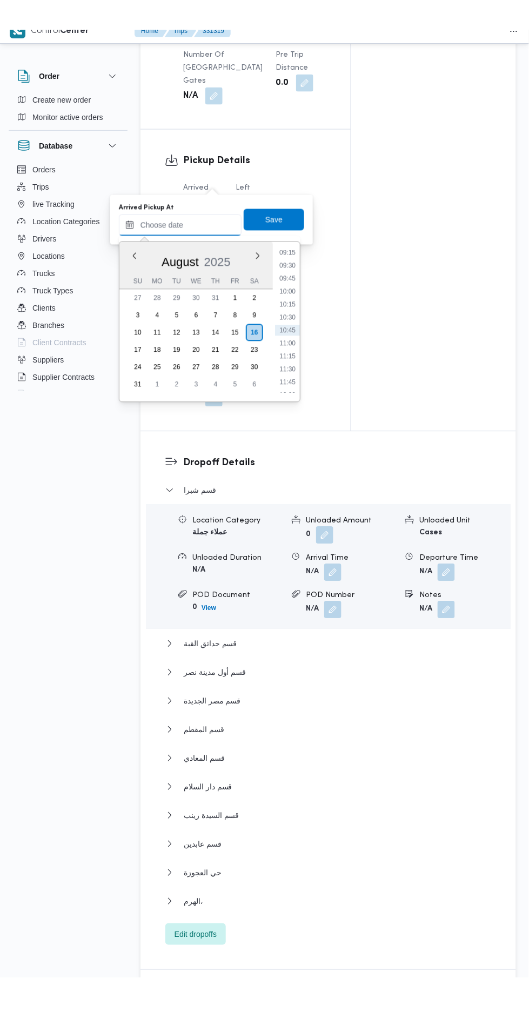
scroll to position [1079, 0]
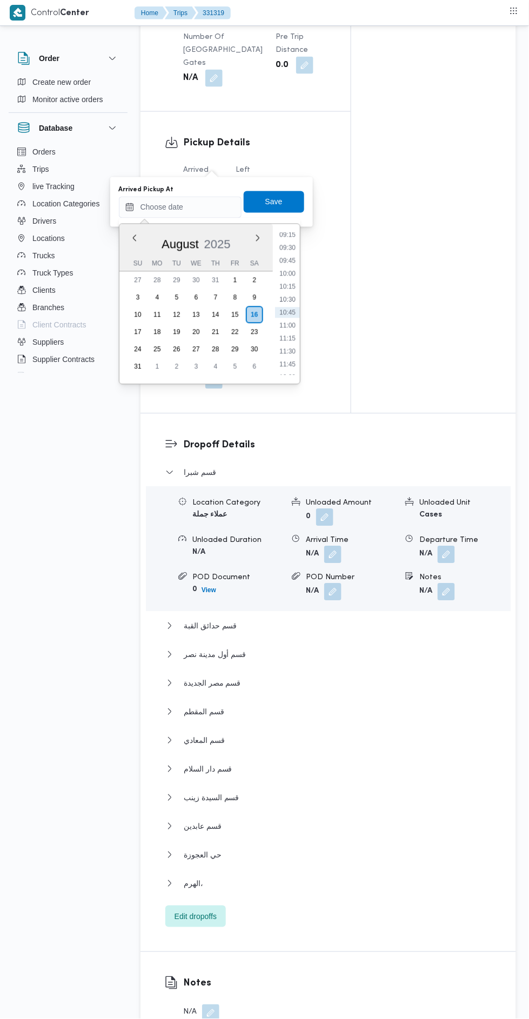
click at [287, 260] on li "09:45" at bounding box center [287, 261] width 25 height 11
type input "[DATE] 09:45"
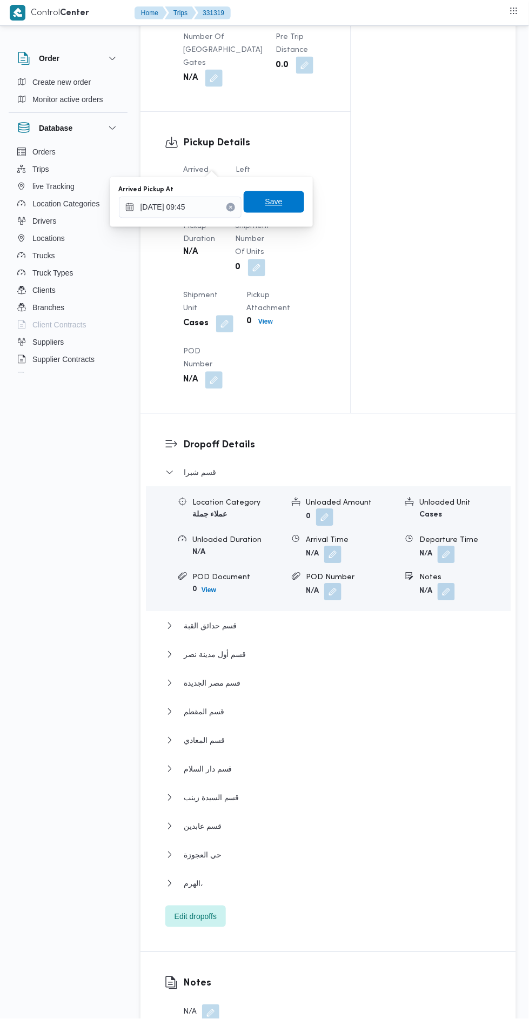
click at [283, 204] on span "Save" at bounding box center [273, 202] width 17 height 13
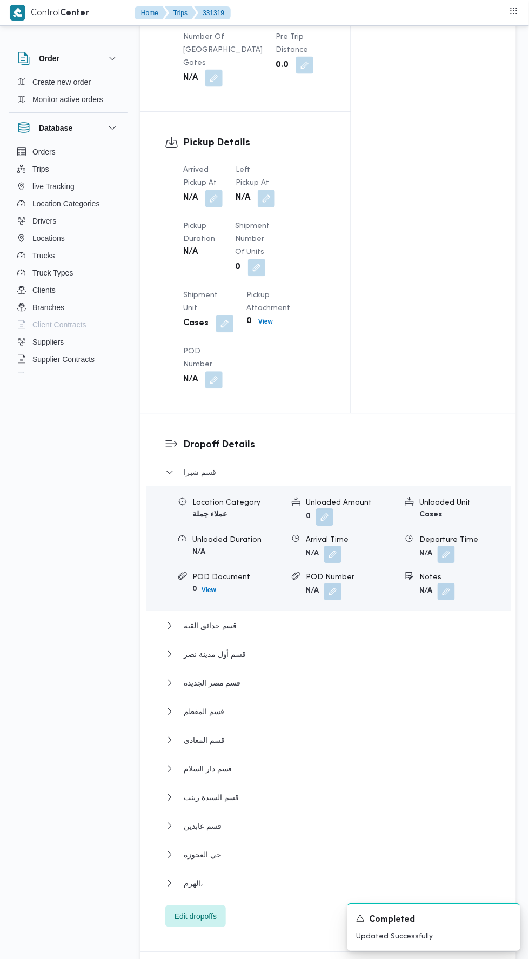
click at [271, 190] on button "button" at bounding box center [266, 198] width 17 height 17
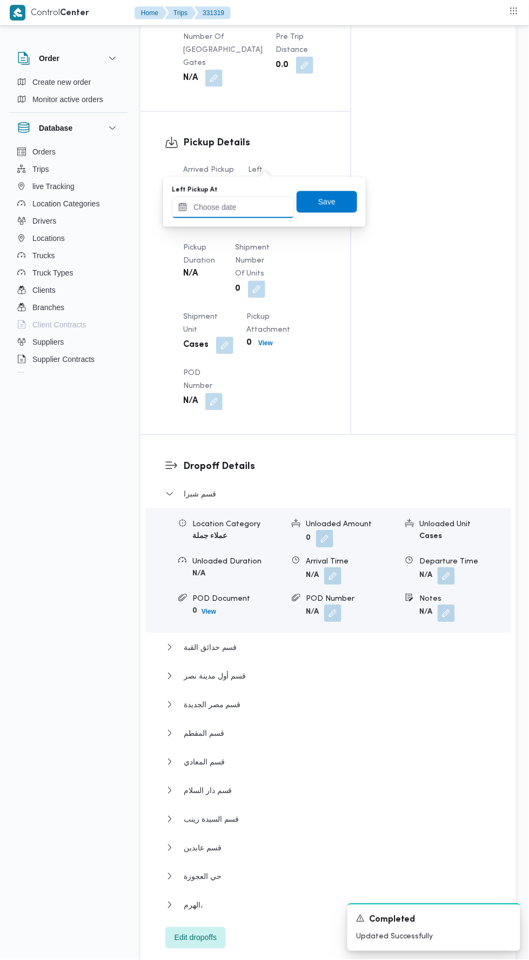
click at [246, 206] on input "Left Pickup At" at bounding box center [233, 208] width 123 height 22
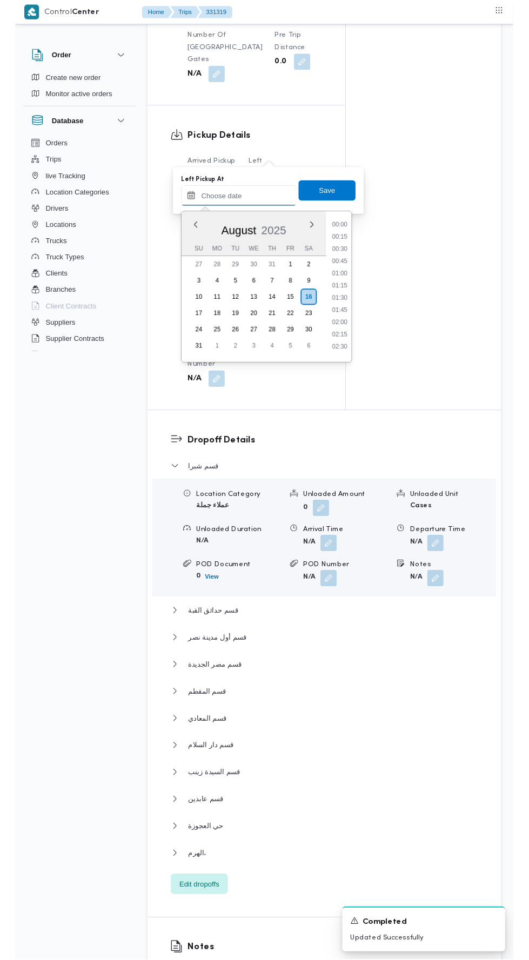
scroll to position [483, 0]
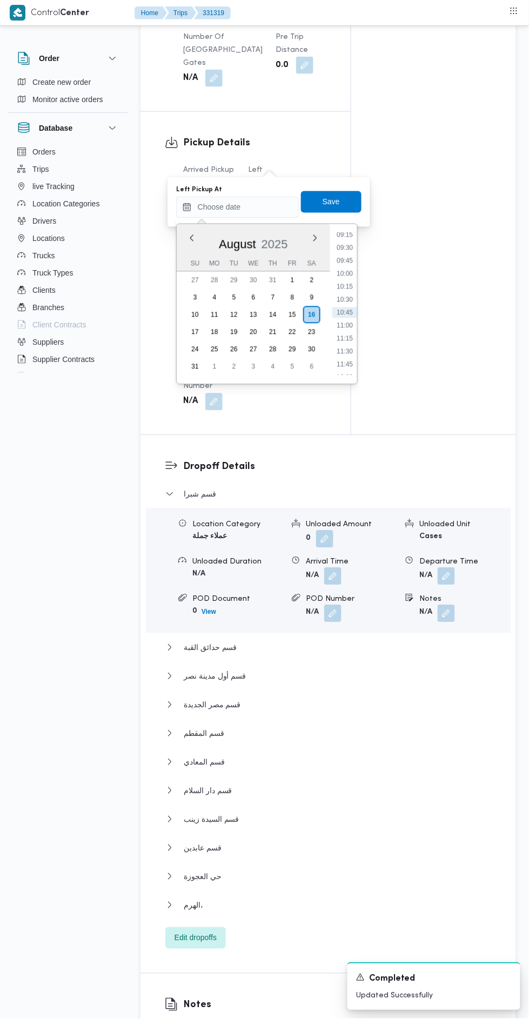
click at [345, 299] on li "10:30" at bounding box center [344, 299] width 25 height 11
type input "[DATE] 10:30"
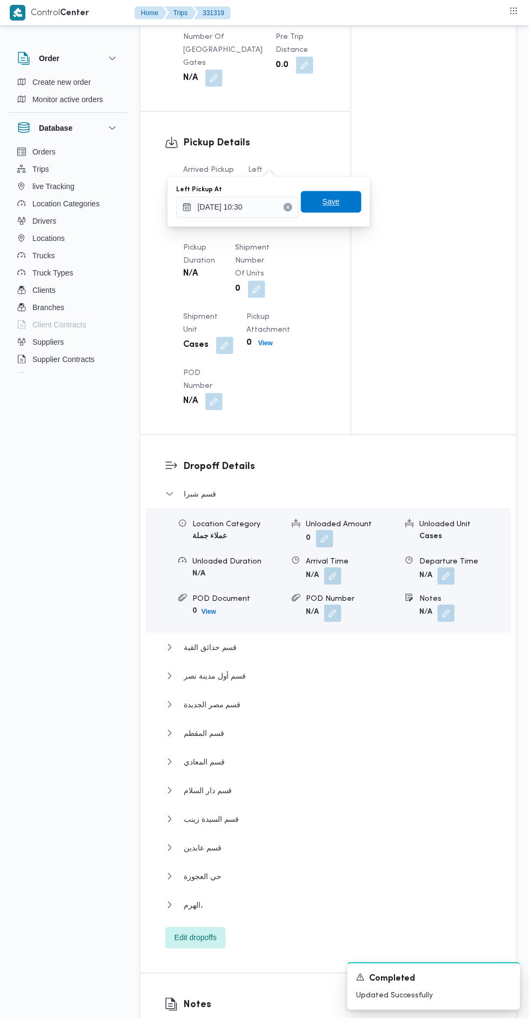
click at [358, 192] on span "Save" at bounding box center [331, 202] width 61 height 22
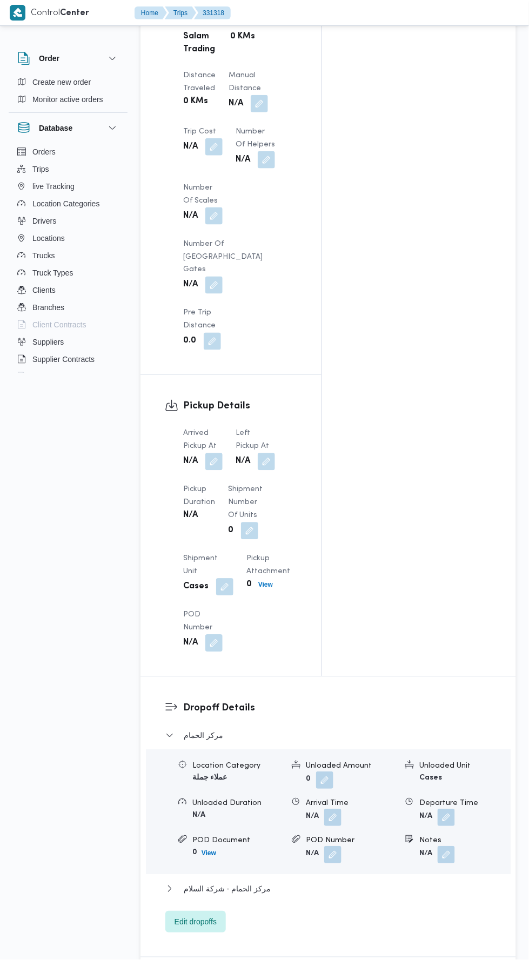
scroll to position [955, 0]
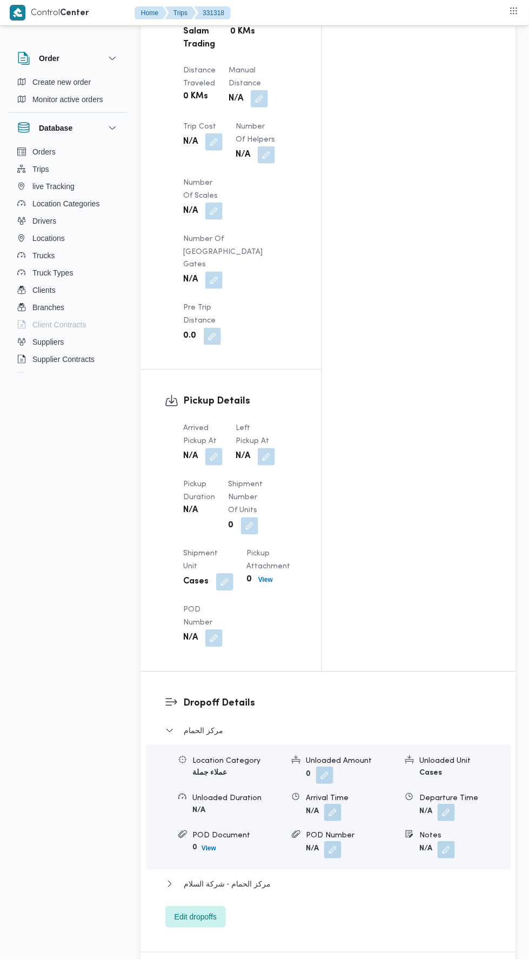
click at [214, 448] on button "button" at bounding box center [213, 456] width 17 height 17
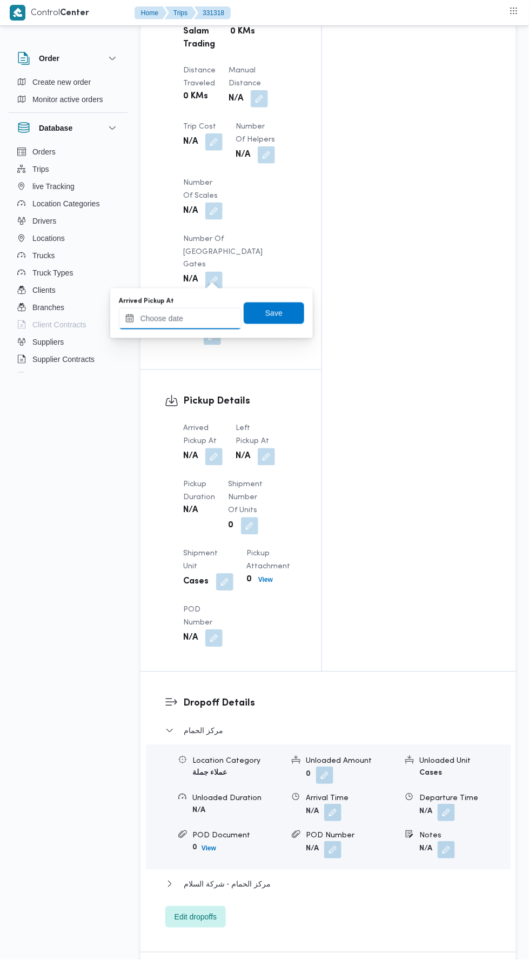
click at [196, 321] on input "Arrived Pickup At" at bounding box center [180, 319] width 123 height 22
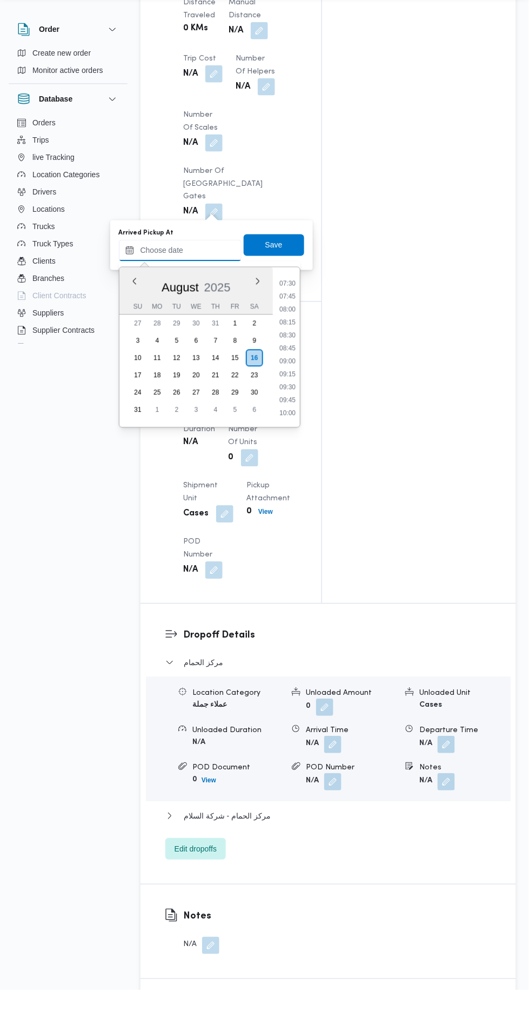
scroll to position [383, 0]
click at [287, 327] on li "07:45" at bounding box center [287, 329] width 25 height 11
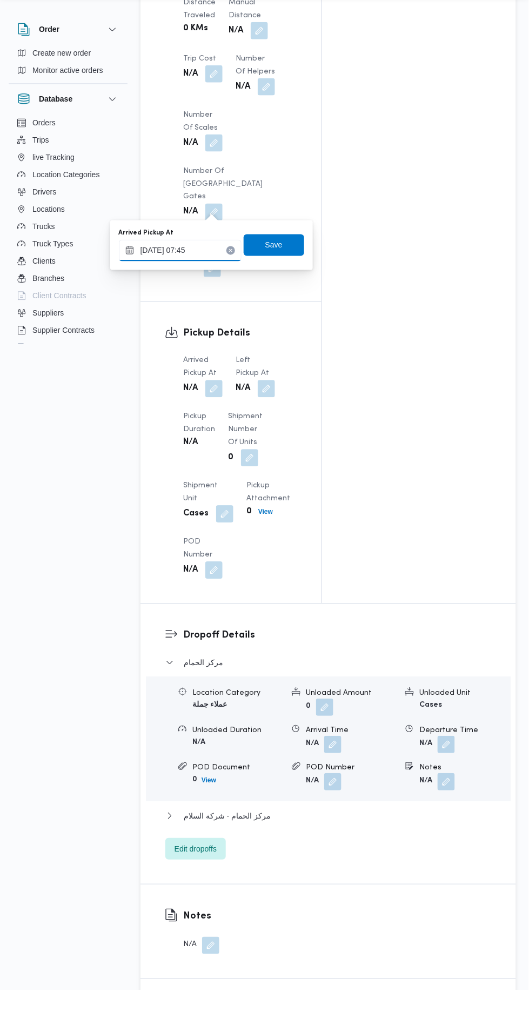
click at [211, 281] on input "16/08/2025 07:45" at bounding box center [180, 280] width 123 height 22
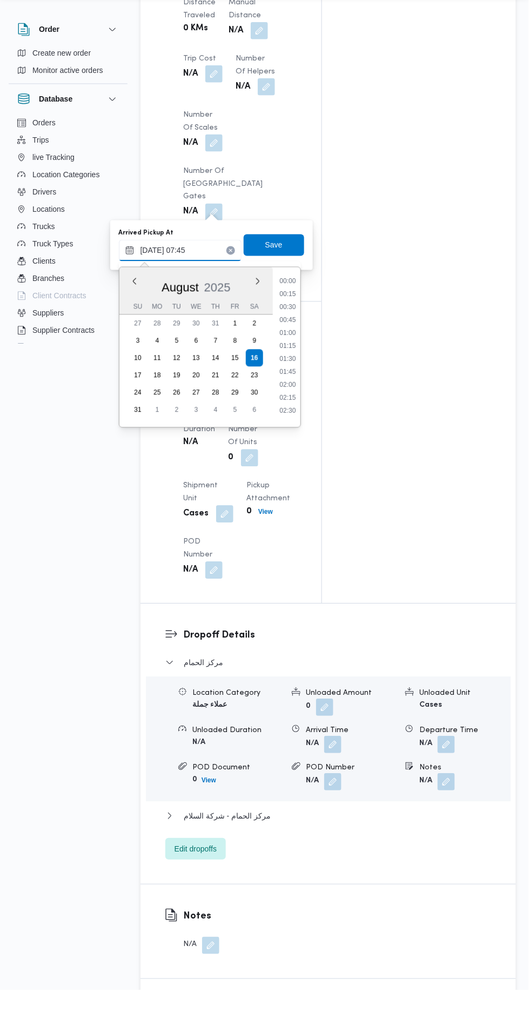
scroll to position [327, 0]
click at [288, 395] on li "08:00" at bounding box center [287, 397] width 25 height 11
type input "16/08/2025 08:00"
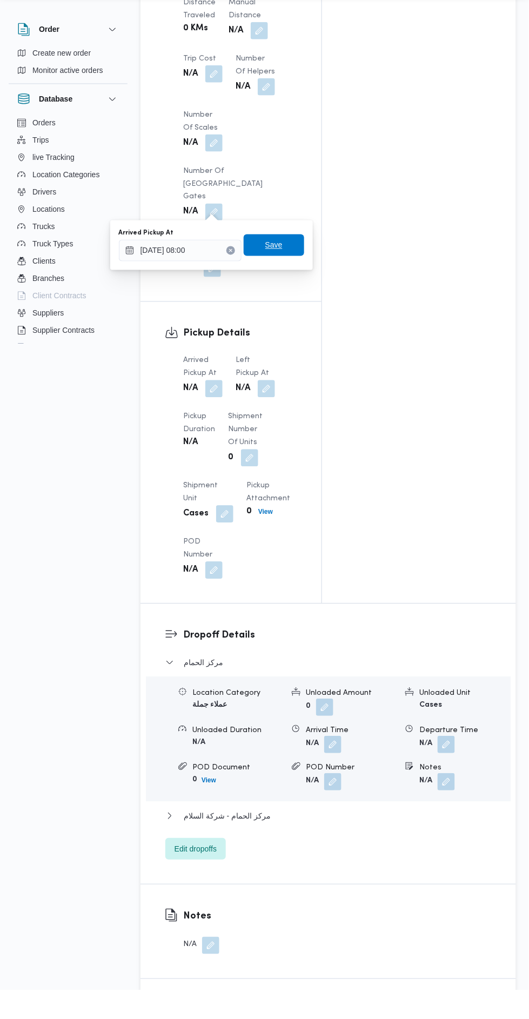
click at [280, 277] on span "Save" at bounding box center [273, 273] width 17 height 13
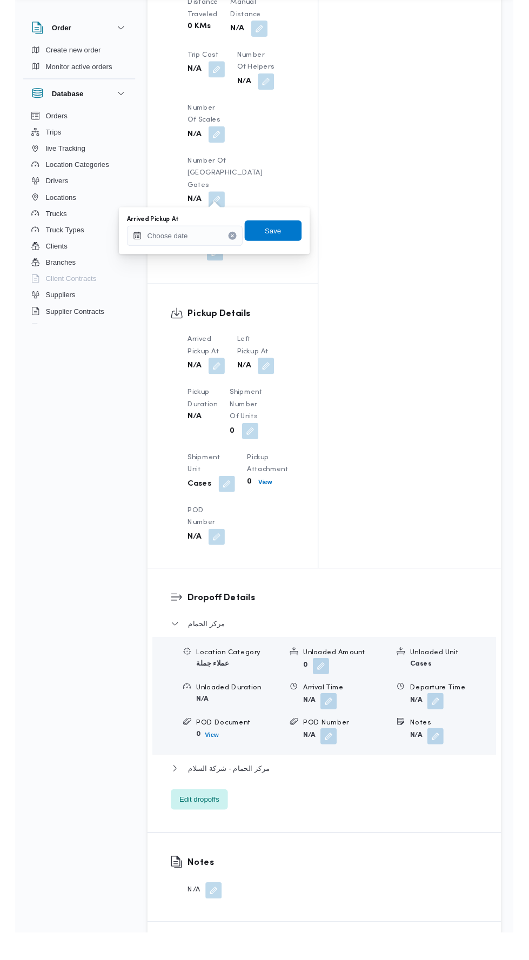
scroll to position [994, 0]
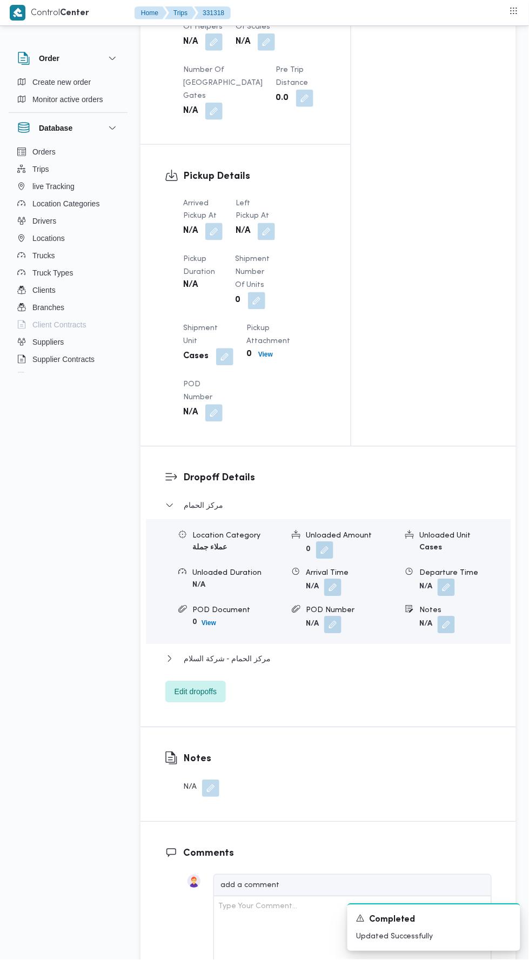
click at [259, 214] on dt "Left Pickup At" at bounding box center [255, 210] width 39 height 26
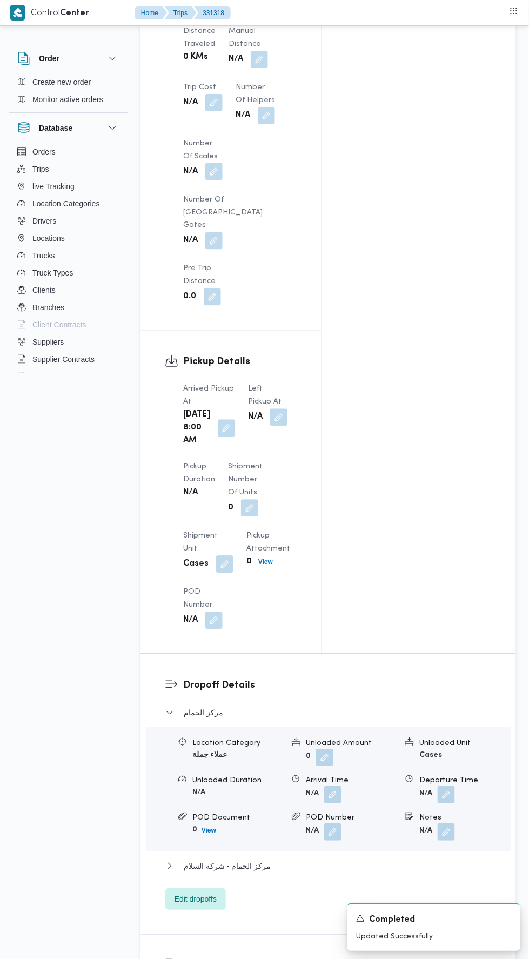
click at [274, 409] on button "button" at bounding box center [278, 417] width 17 height 17
click at [257, 278] on input "Left Pickup At" at bounding box center [237, 280] width 123 height 22
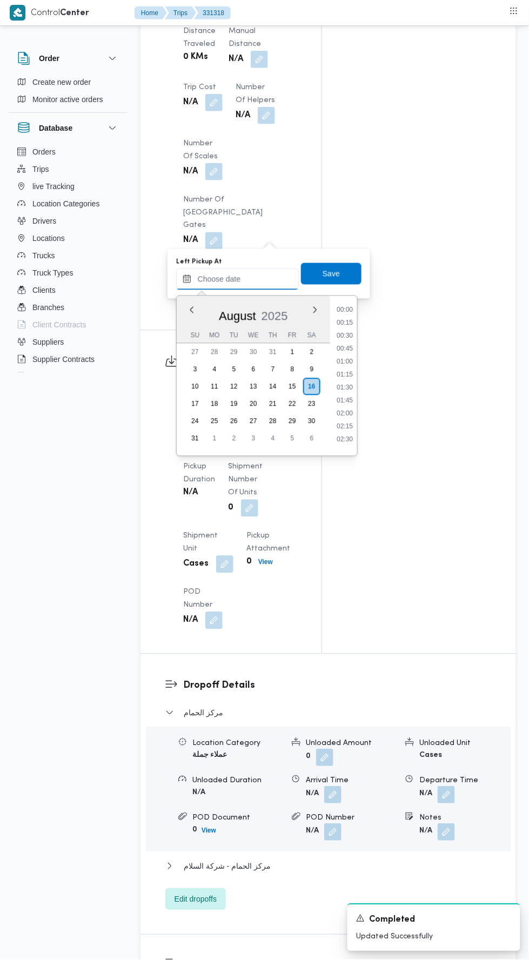
scroll to position [483, 0]
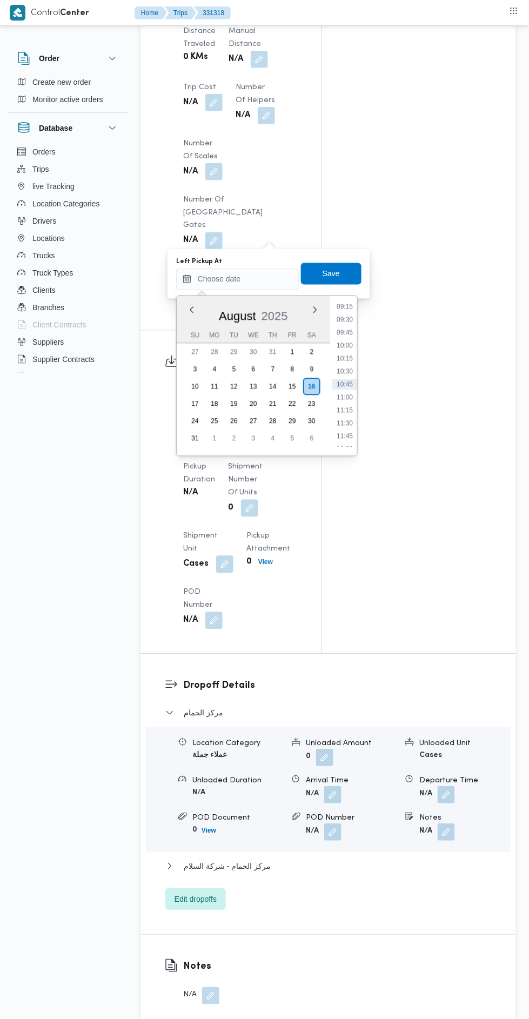
click at [343, 370] on li "10:30" at bounding box center [344, 371] width 25 height 11
type input "[DATE] 10:30"
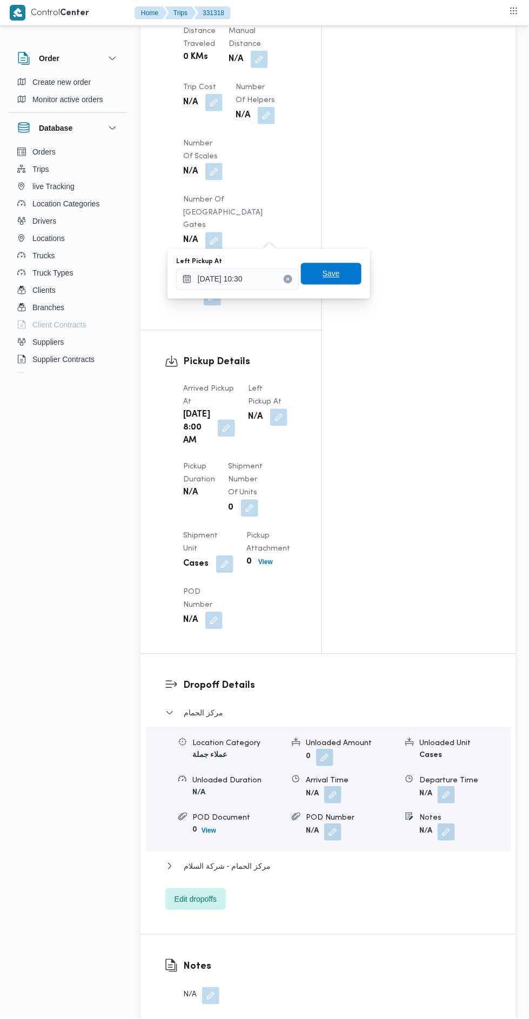
click at [345, 267] on span "Save" at bounding box center [331, 274] width 61 height 22
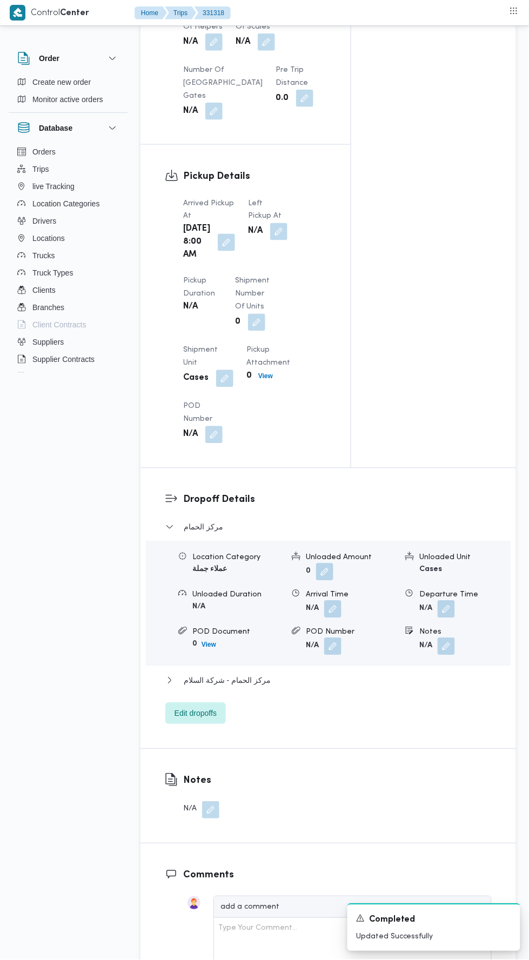
click at [274, 238] on button "button" at bounding box center [278, 231] width 17 height 17
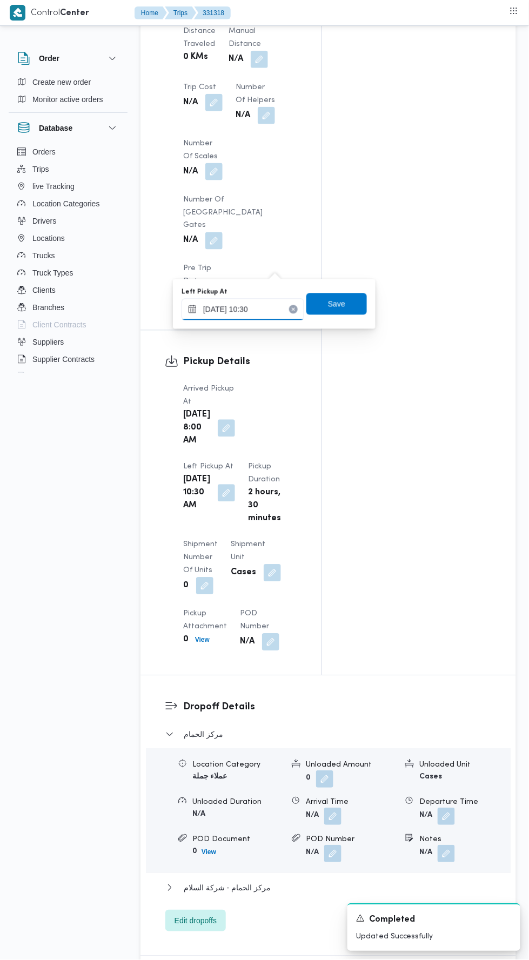
click at [266, 309] on input "[DATE] 10:30" at bounding box center [243, 310] width 123 height 22
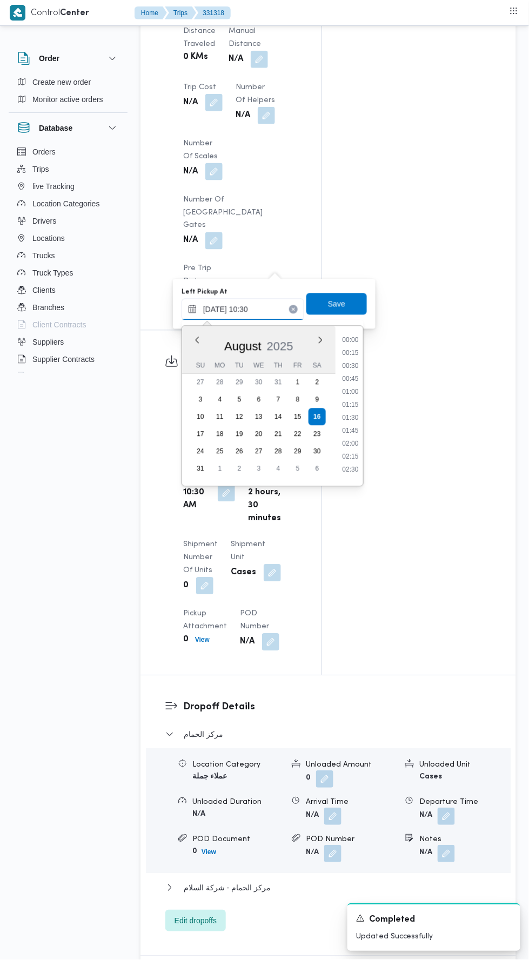
scroll to position [470, 0]
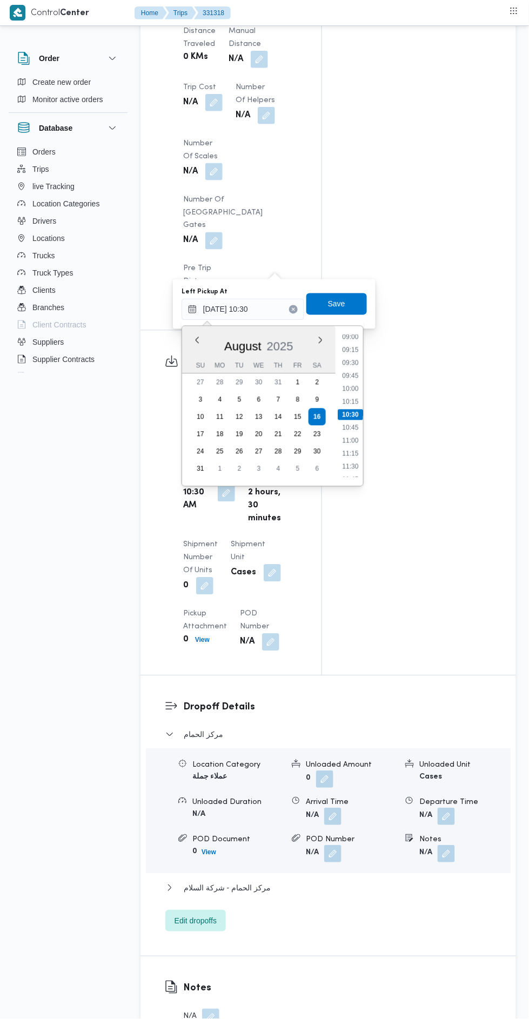
click at [351, 374] on li "09:45" at bounding box center [350, 376] width 25 height 11
type input "[DATE] 10:30"
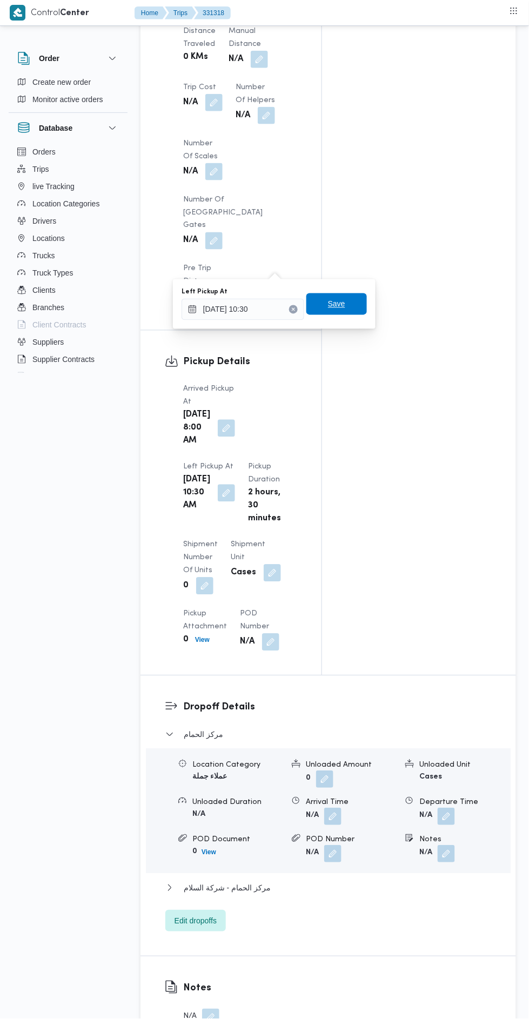
click at [344, 299] on span "Save" at bounding box center [336, 304] width 17 height 13
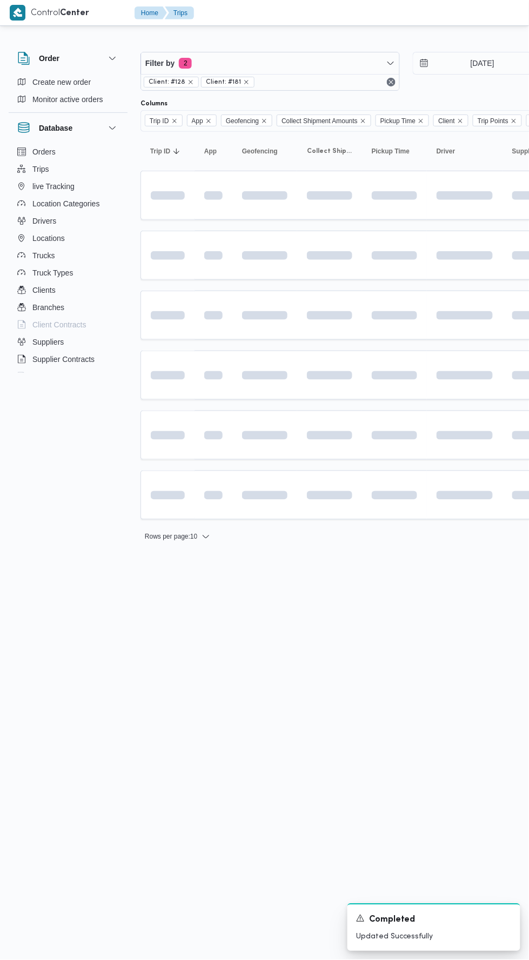
scroll to position [0, 0]
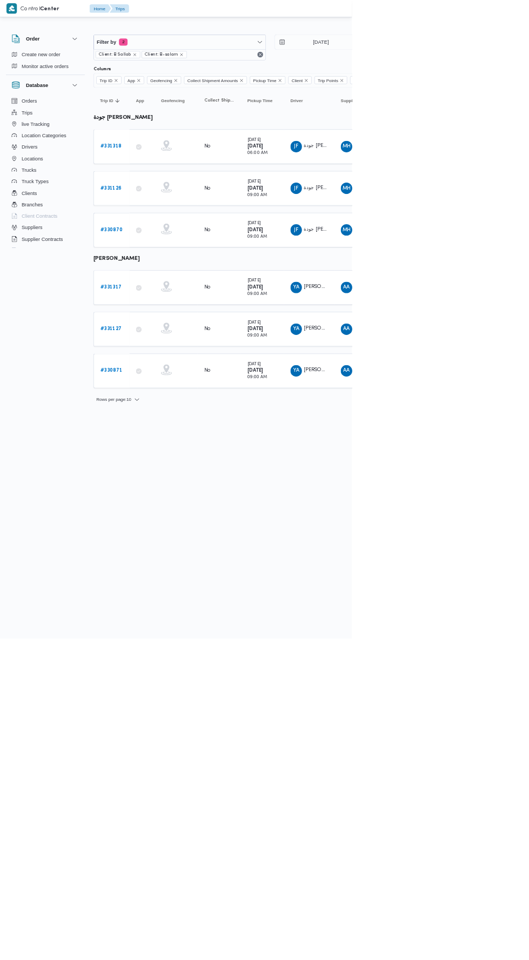
click at [176, 428] on b "# 331317" at bounding box center [167, 431] width 32 height 7
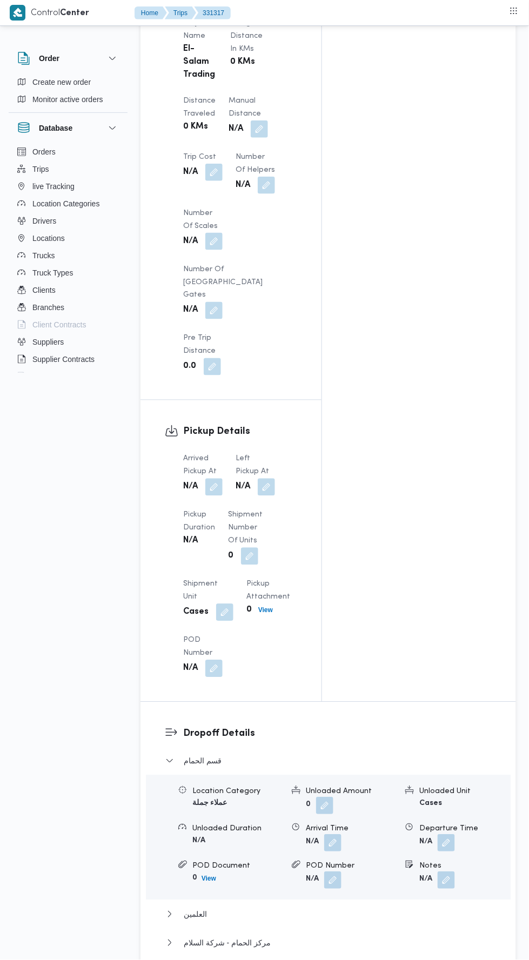
scroll to position [925, 0]
click at [218, 478] on button "button" at bounding box center [213, 486] width 17 height 17
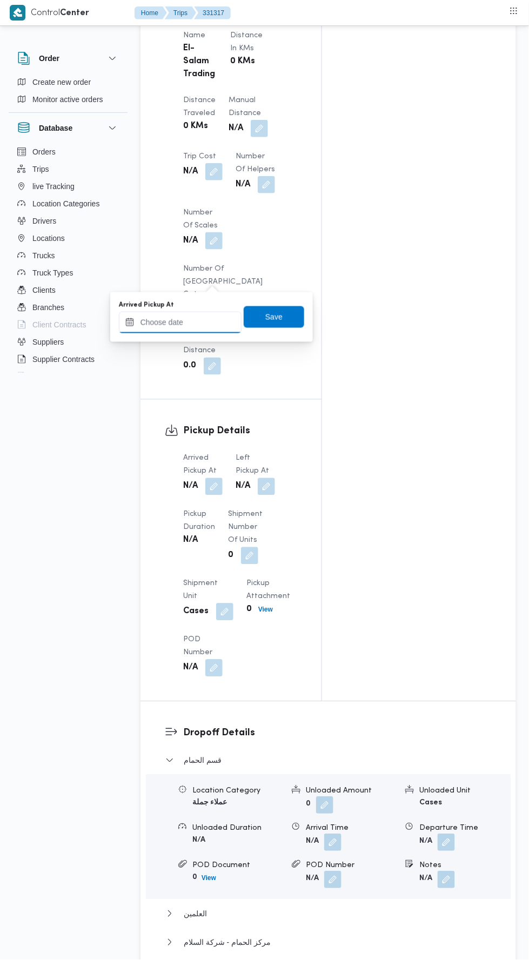
click at [210, 324] on input "Arrived Pickup At" at bounding box center [180, 323] width 123 height 22
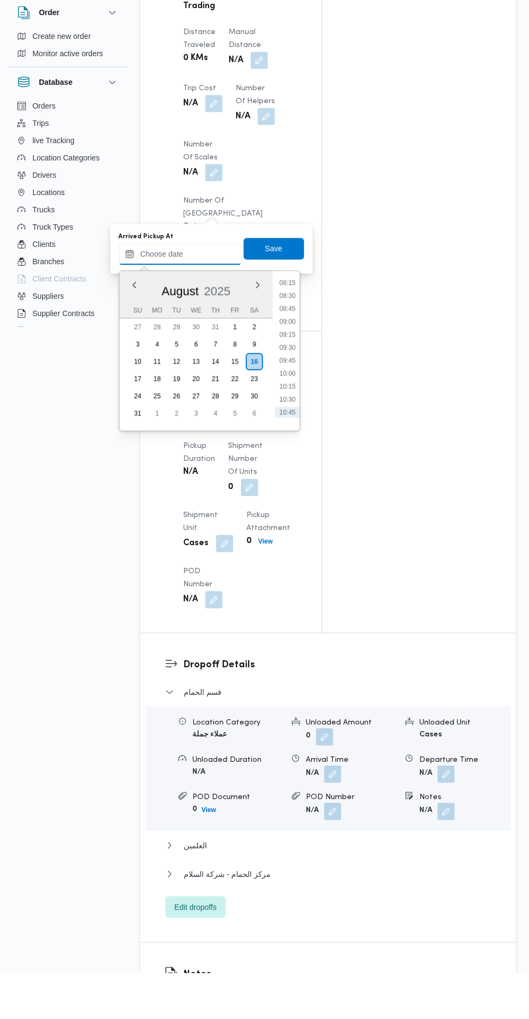
scroll to position [429, 0]
click at [285, 367] on li "09:00" at bounding box center [287, 368] width 25 height 11
type input "16/08/2025 09:00"
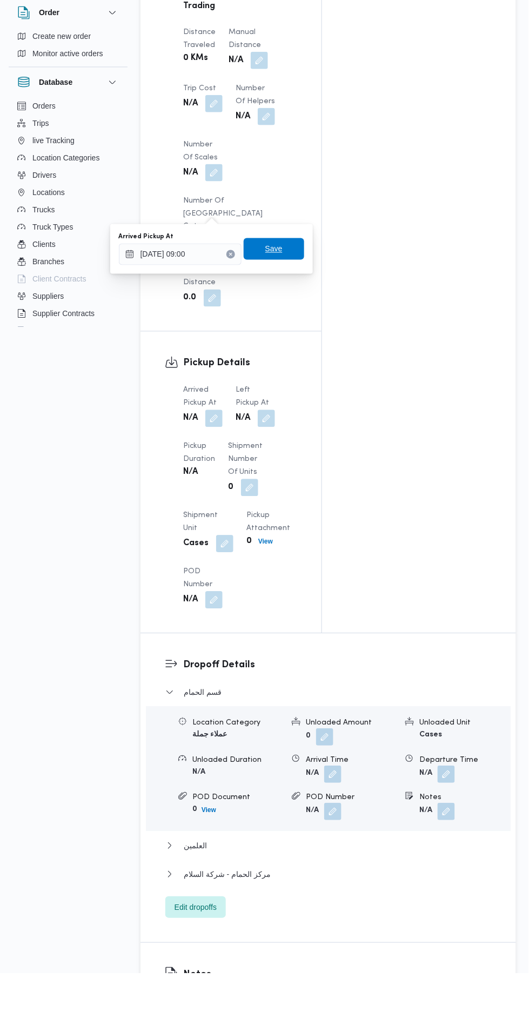
click at [281, 304] on span "Save" at bounding box center [274, 295] width 61 height 22
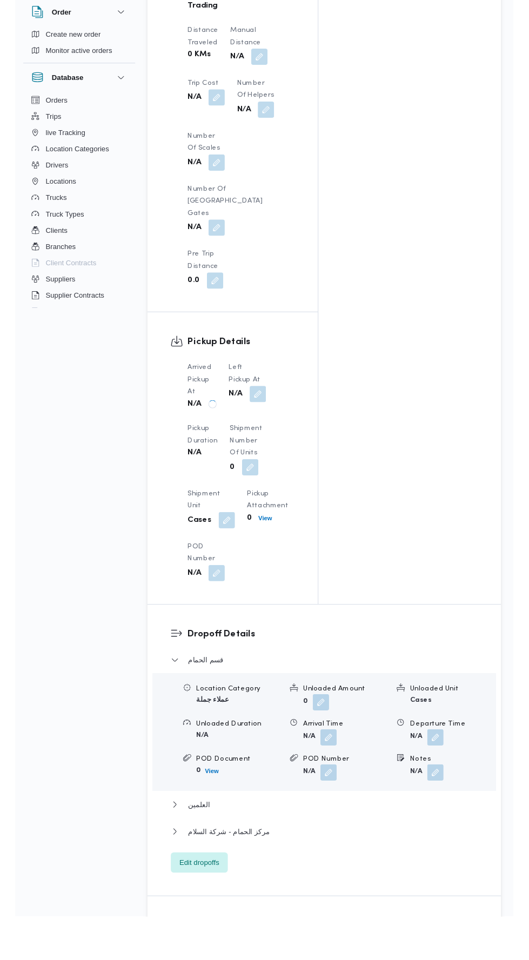
scroll to position [948, 0]
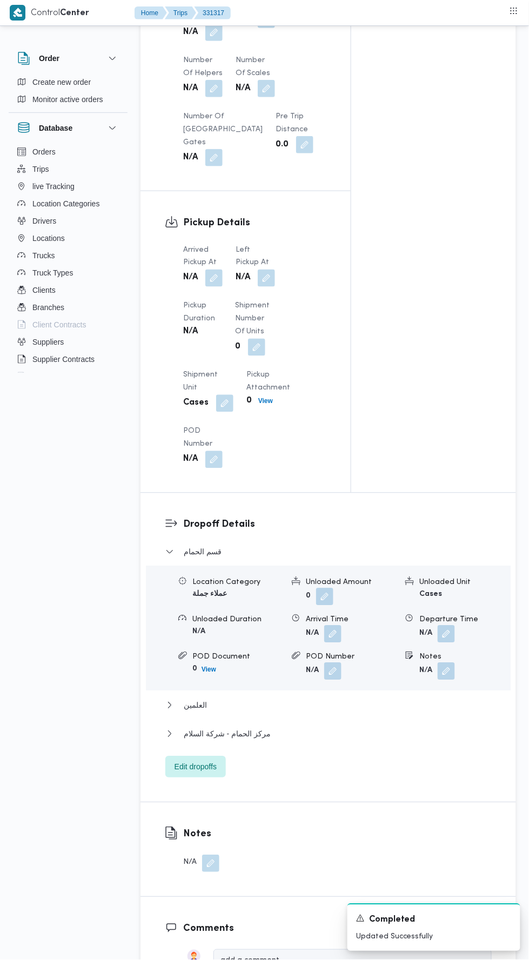
click at [267, 270] on button "button" at bounding box center [266, 278] width 17 height 17
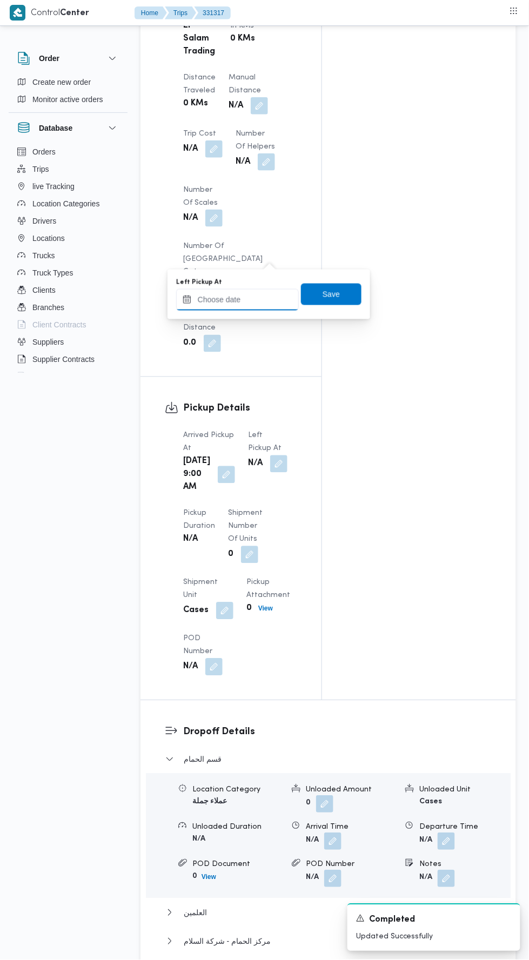
click at [244, 298] on input "Left Pickup At" at bounding box center [237, 300] width 123 height 22
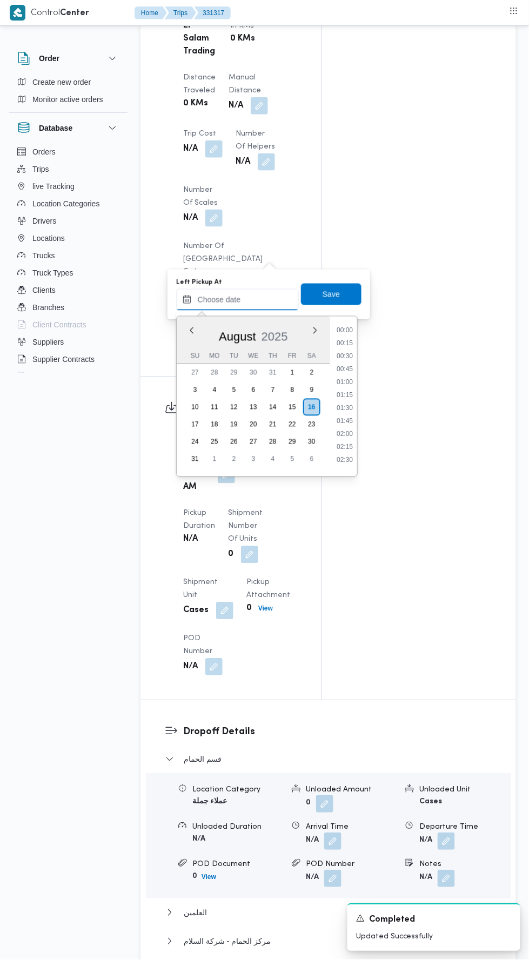
scroll to position [483, 0]
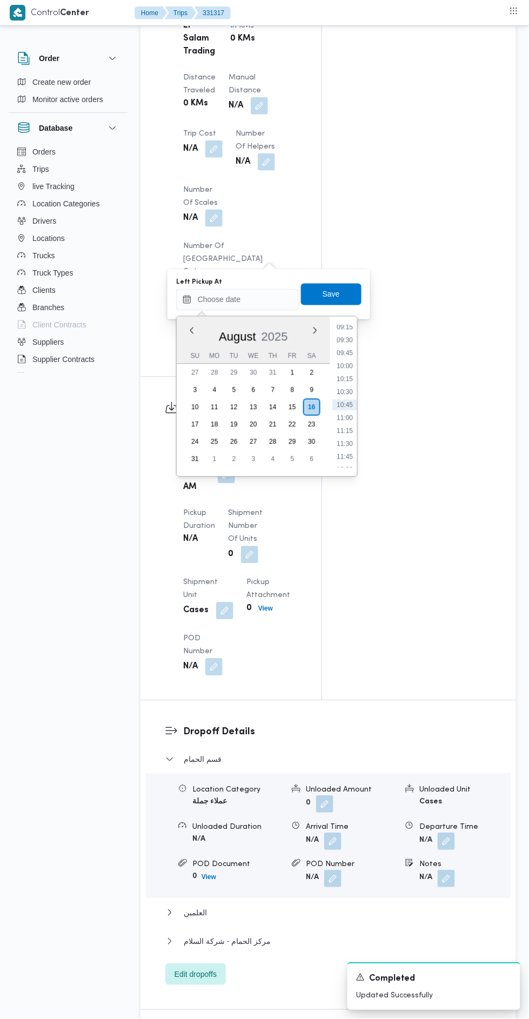
click at [348, 393] on li "10:30" at bounding box center [344, 392] width 25 height 11
type input "[DATE] 10:30"
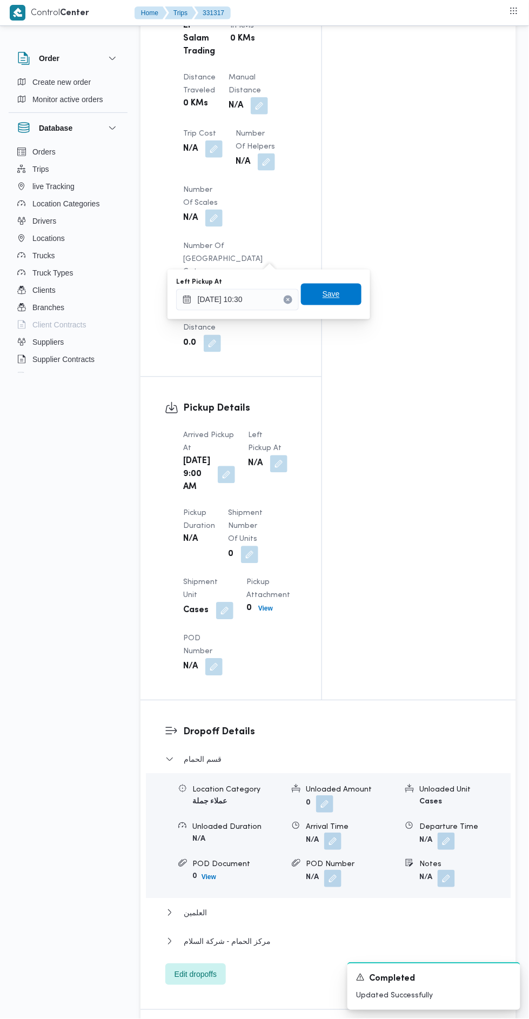
click at [358, 296] on span "Save" at bounding box center [331, 295] width 61 height 22
